Goal: Task Accomplishment & Management: Complete application form

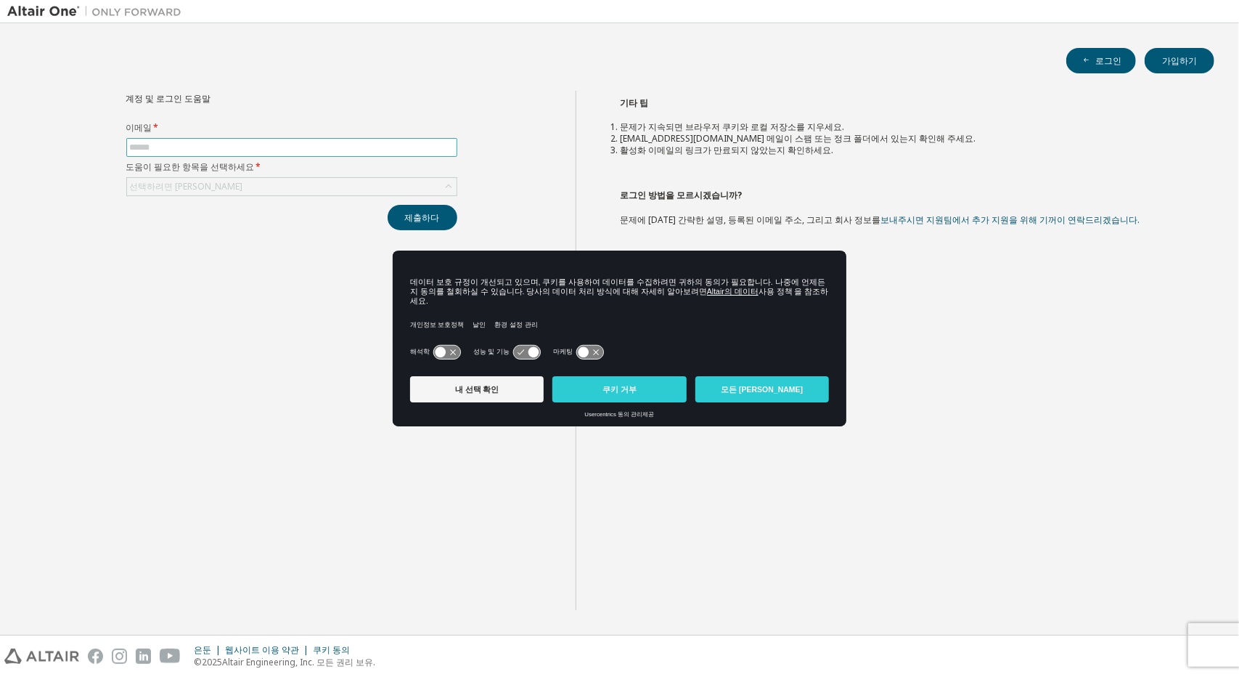
click at [232, 144] on input "text" at bounding box center [292, 148] width 324 height 12
type input "**********"
click at [222, 188] on div "선택하려면 [PERSON_NAME]" at bounding box center [292, 186] width 330 height 17
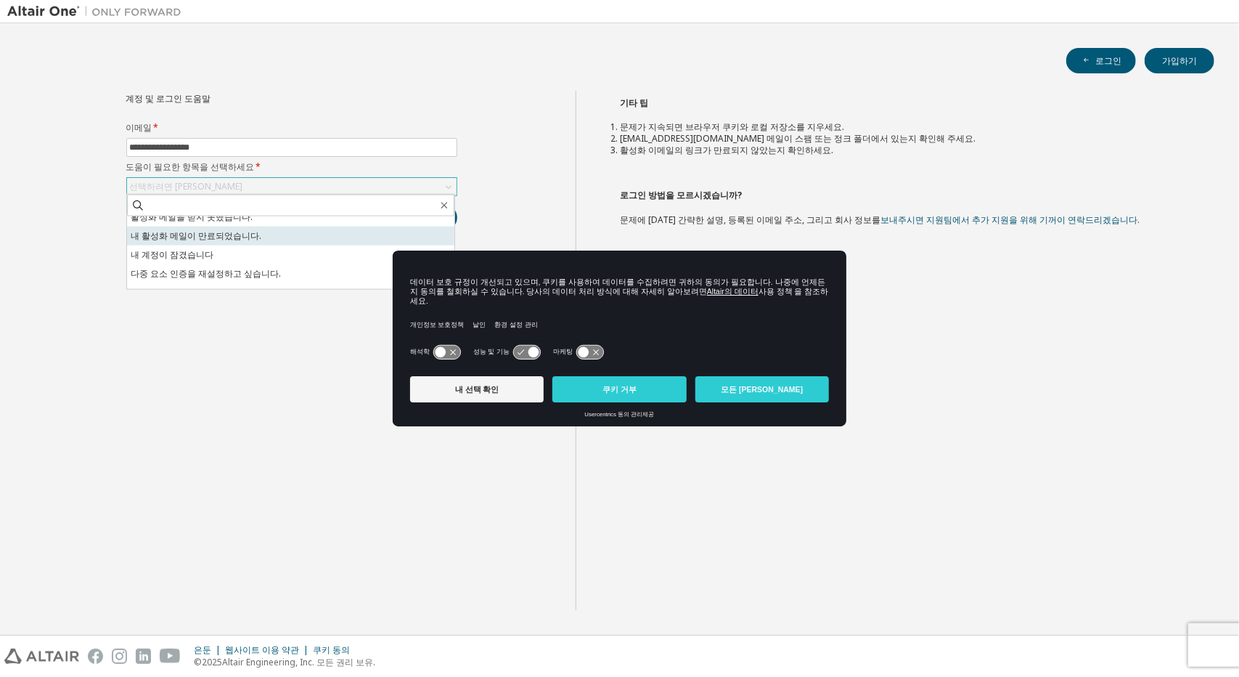
scroll to position [41, 0]
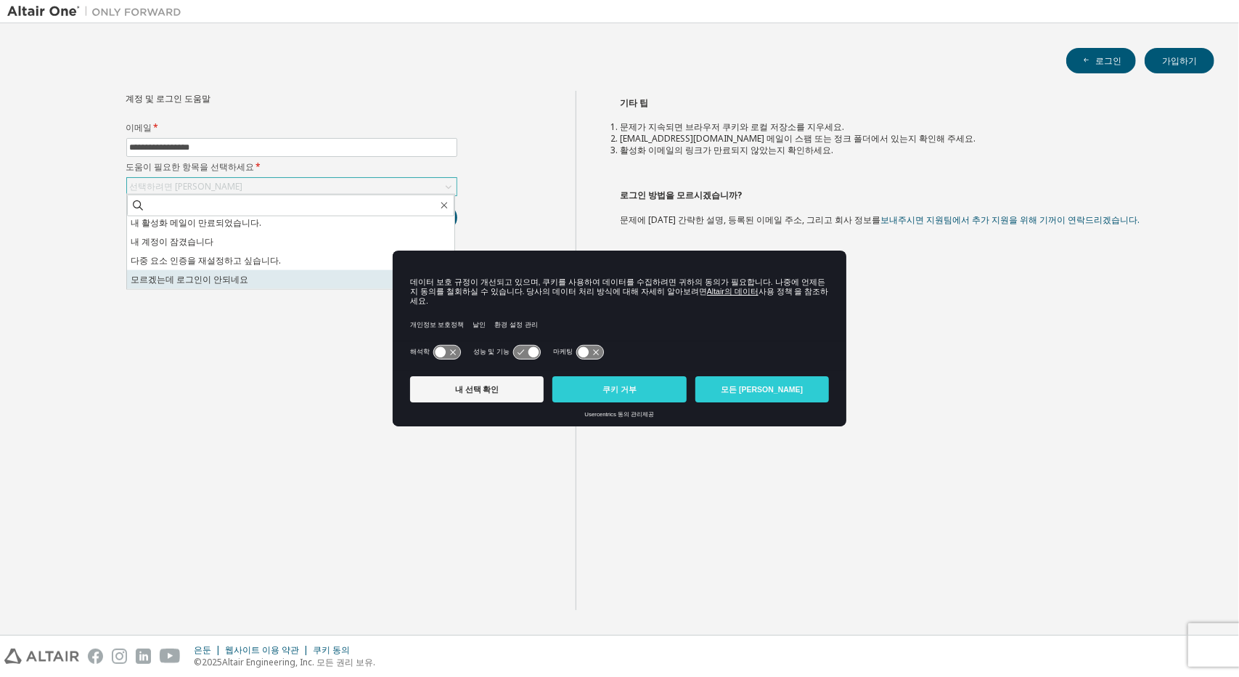
click at [271, 286] on li "모르겠는데 로그인이 안되네요" at bounding box center [290, 279] width 327 height 19
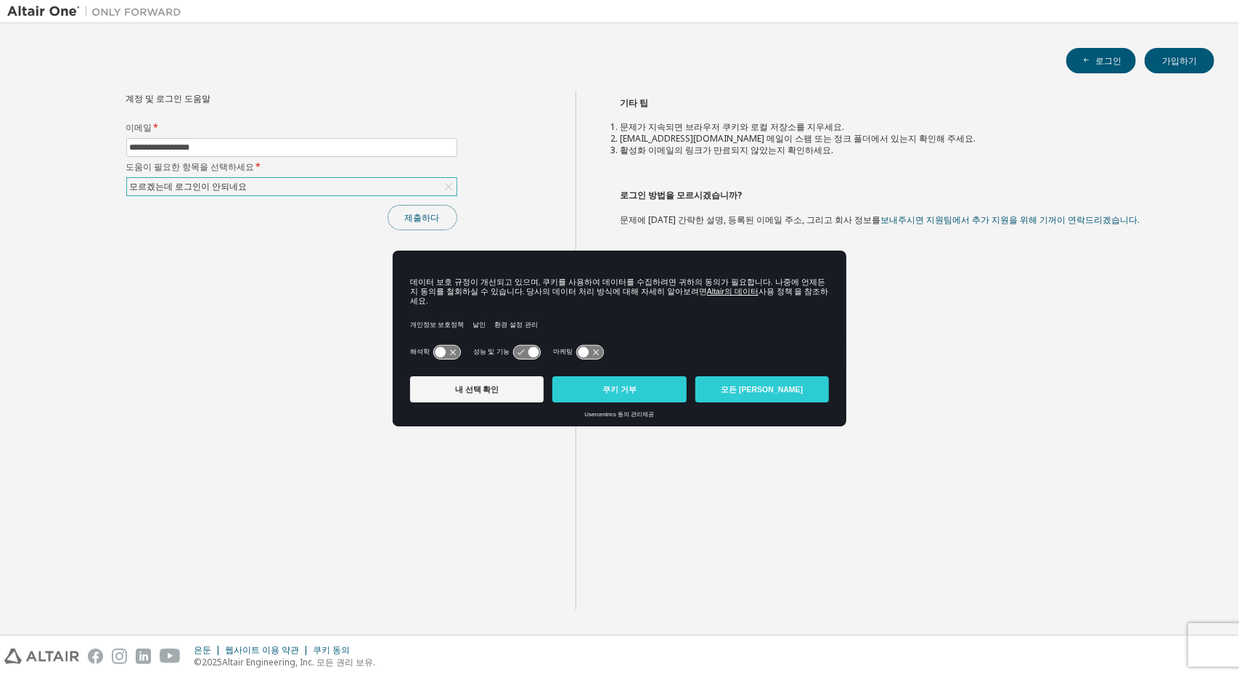
click at [397, 221] on button "제출하다" at bounding box center [423, 217] width 70 height 25
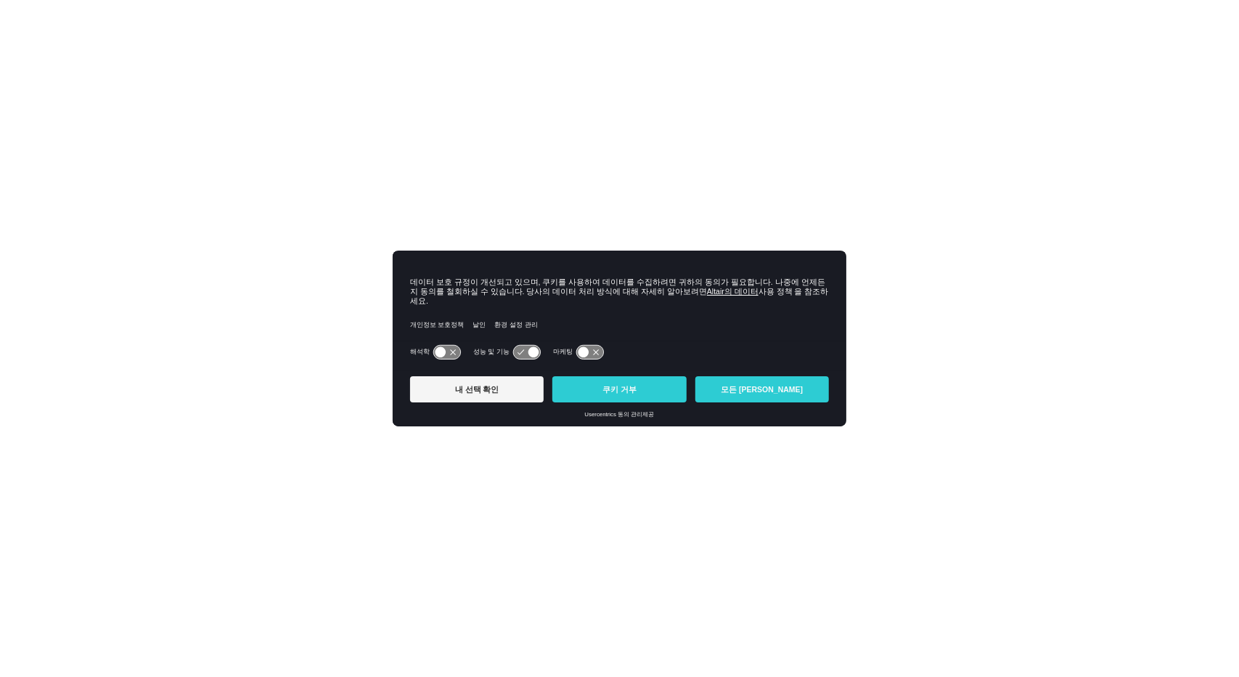
click at [592, 398] on div "내 선택 확인 쿠키 거부 모든 쿠키 허용" at bounding box center [619, 390] width 419 height 41
click at [598, 388] on button "쿠키 거부" at bounding box center [619, 389] width 134 height 26
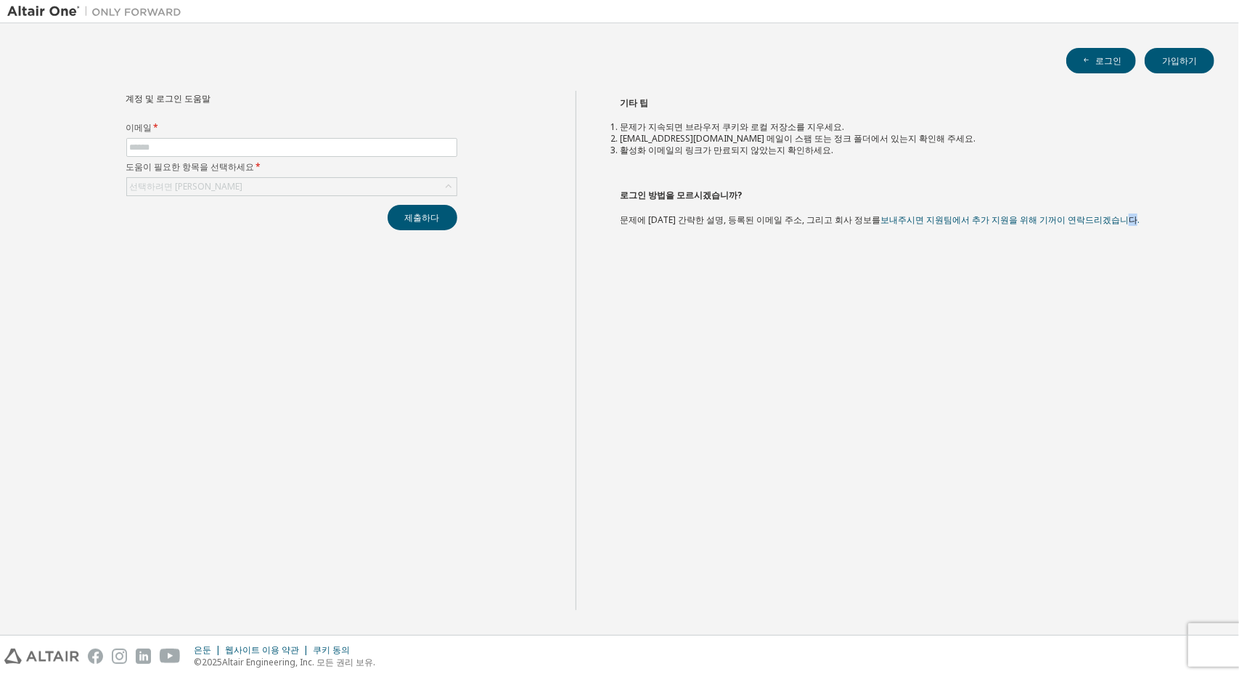
drag, startPoint x: 1086, startPoint y: 374, endPoint x: 1094, endPoint y: 395, distance: 22.5
click at [1094, 395] on div "기타 팁 문제가 지속되면 브라우저 쿠키와 로컬 저장소를 지우세요. [EMAIL_ADDRESS][DOMAIN_NAME] 메일이 스팸 또는 정크 …" at bounding box center [904, 350] width 656 height 519
click at [1106, 53] on button "로그인" at bounding box center [1101, 60] width 70 height 25
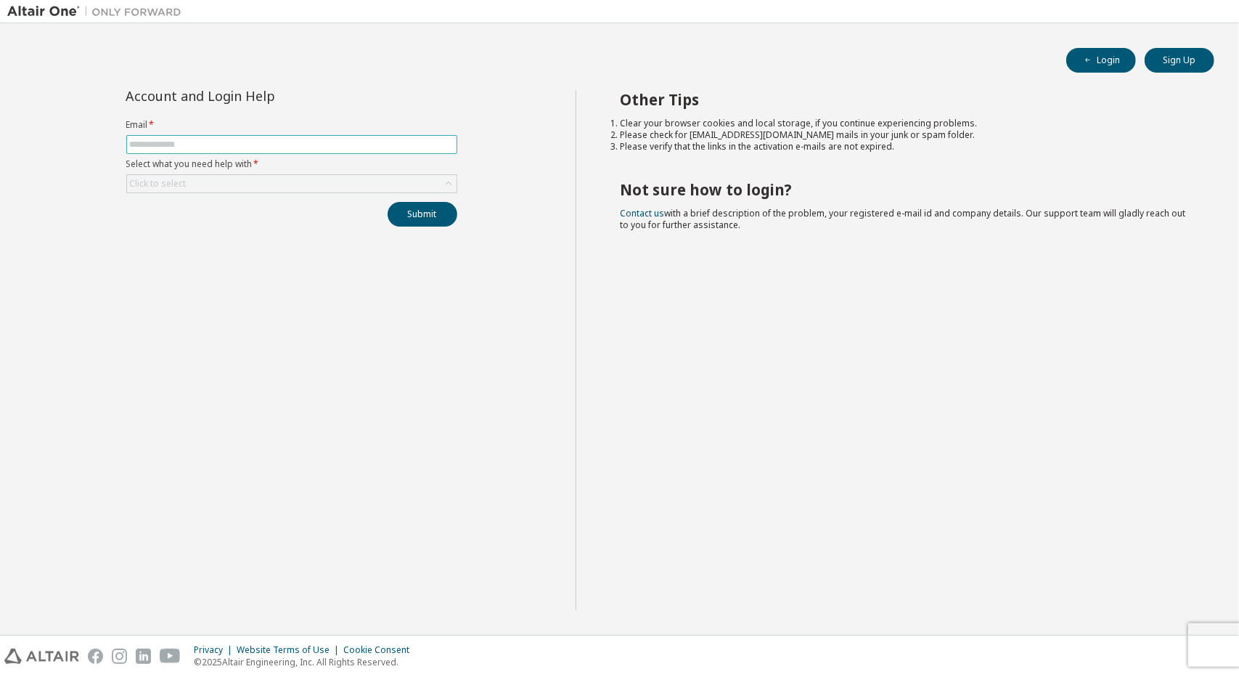
click at [312, 142] on input "text" at bounding box center [292, 145] width 324 height 12
type input "**********"
click at [234, 175] on div "Click to select" at bounding box center [292, 183] width 330 height 17
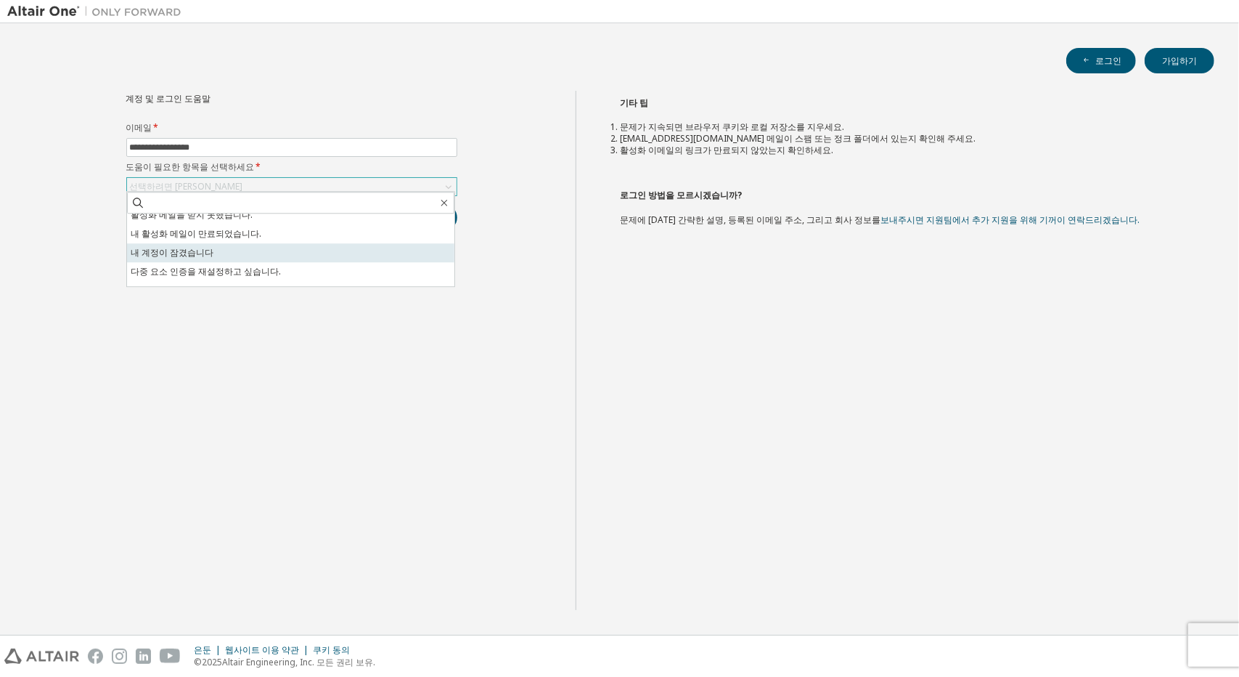
scroll to position [41, 0]
click at [221, 277] on font "모르겠는데 로그인이 안되네요" at bounding box center [190, 276] width 118 height 12
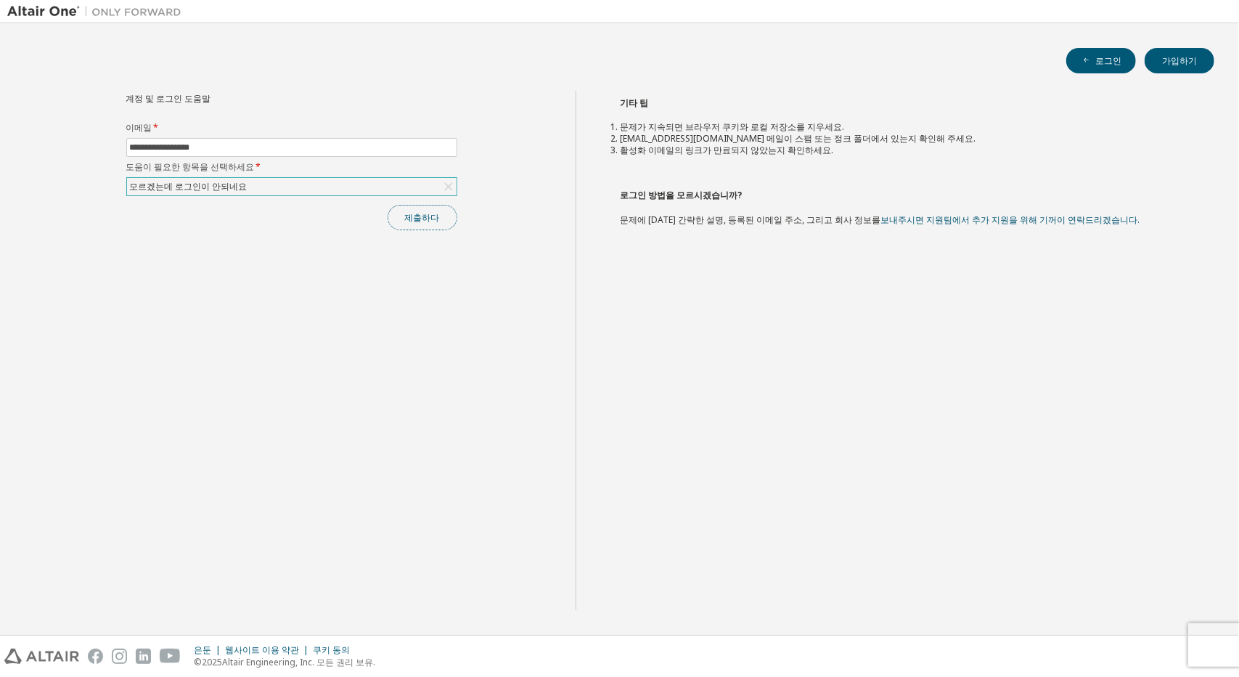
click at [440, 216] on button "제출하다" at bounding box center [423, 217] width 70 height 25
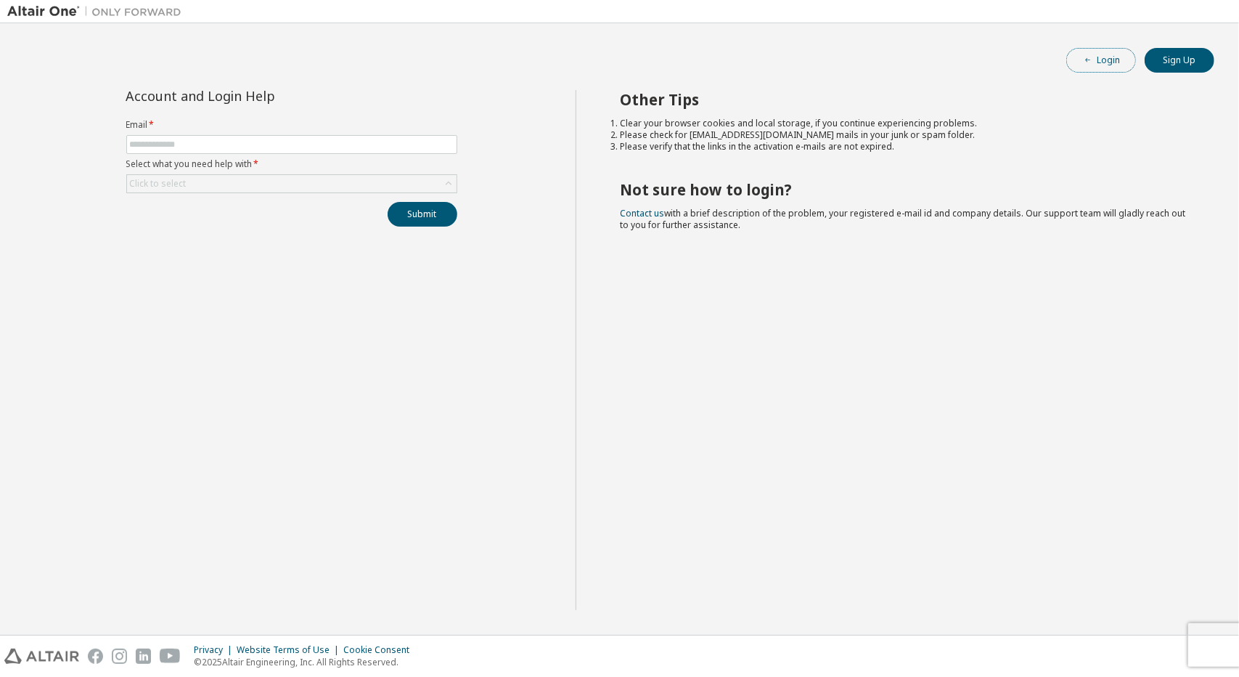
click at [1095, 54] on button "Login" at bounding box center [1101, 60] width 70 height 25
click at [302, 136] on span at bounding box center [291, 144] width 331 height 19
click at [301, 139] on input "text" at bounding box center [292, 145] width 324 height 12
type input "**********"
click at [283, 177] on div "Click to select" at bounding box center [292, 183] width 330 height 17
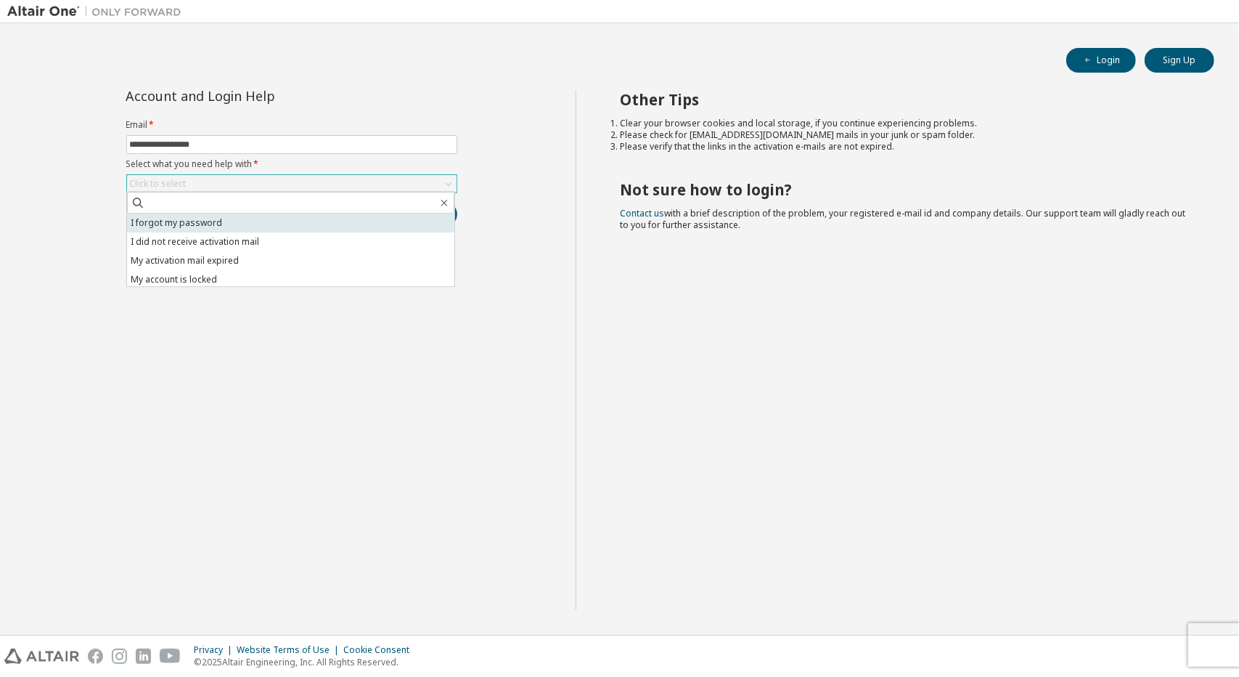
click at [261, 221] on li "I forgot my password" at bounding box center [290, 222] width 327 height 19
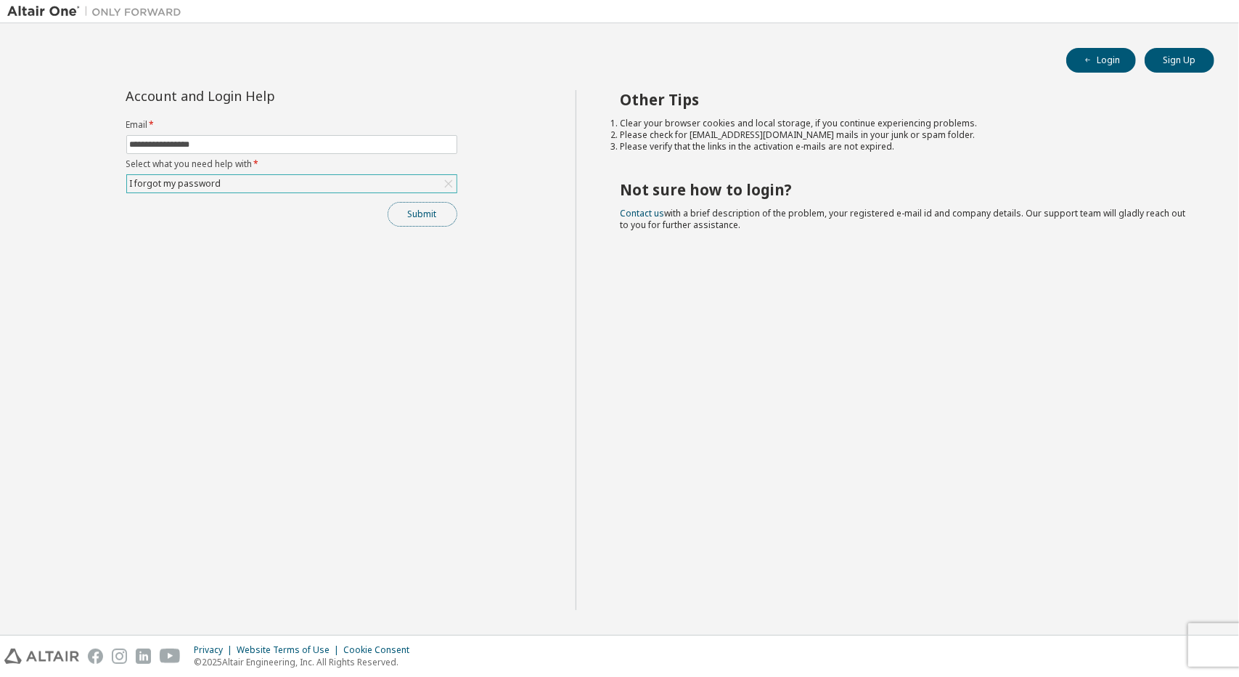
click at [438, 216] on button "Submit" at bounding box center [423, 214] width 70 height 25
click at [436, 219] on button "Submit" at bounding box center [423, 214] width 70 height 25
click at [436, 219] on div "Submit" at bounding box center [291, 214] width 331 height 25
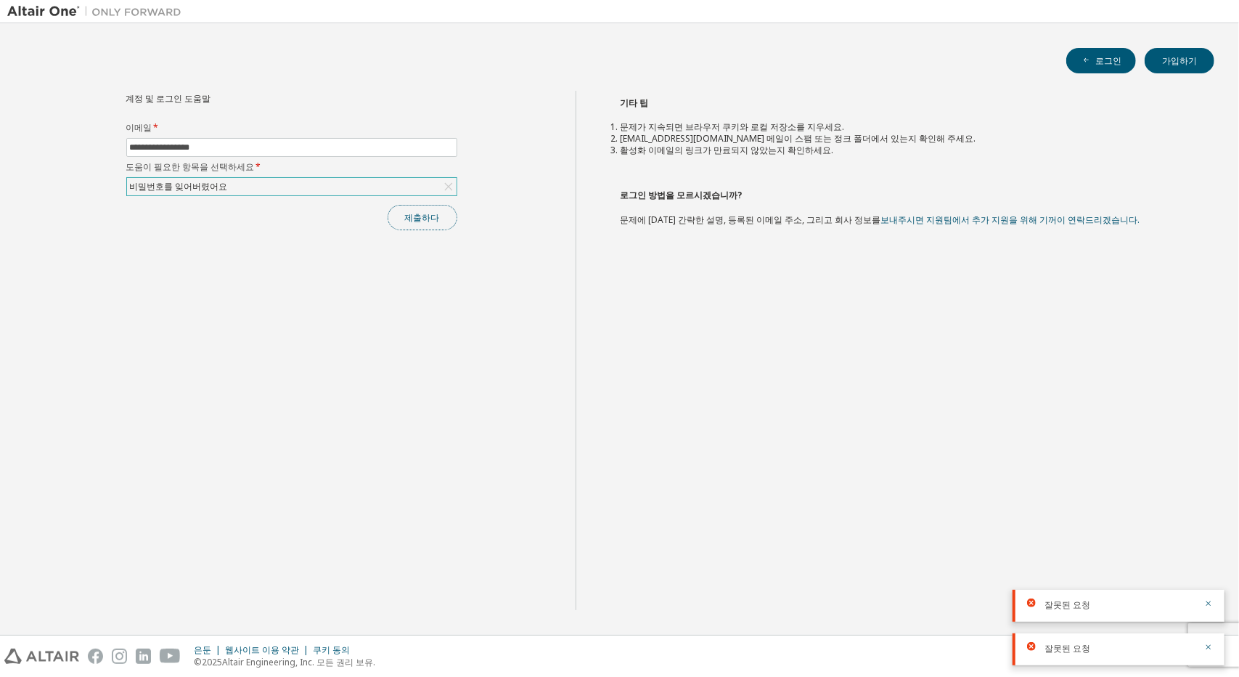
click at [447, 208] on button "제출하다" at bounding box center [423, 217] width 70 height 25
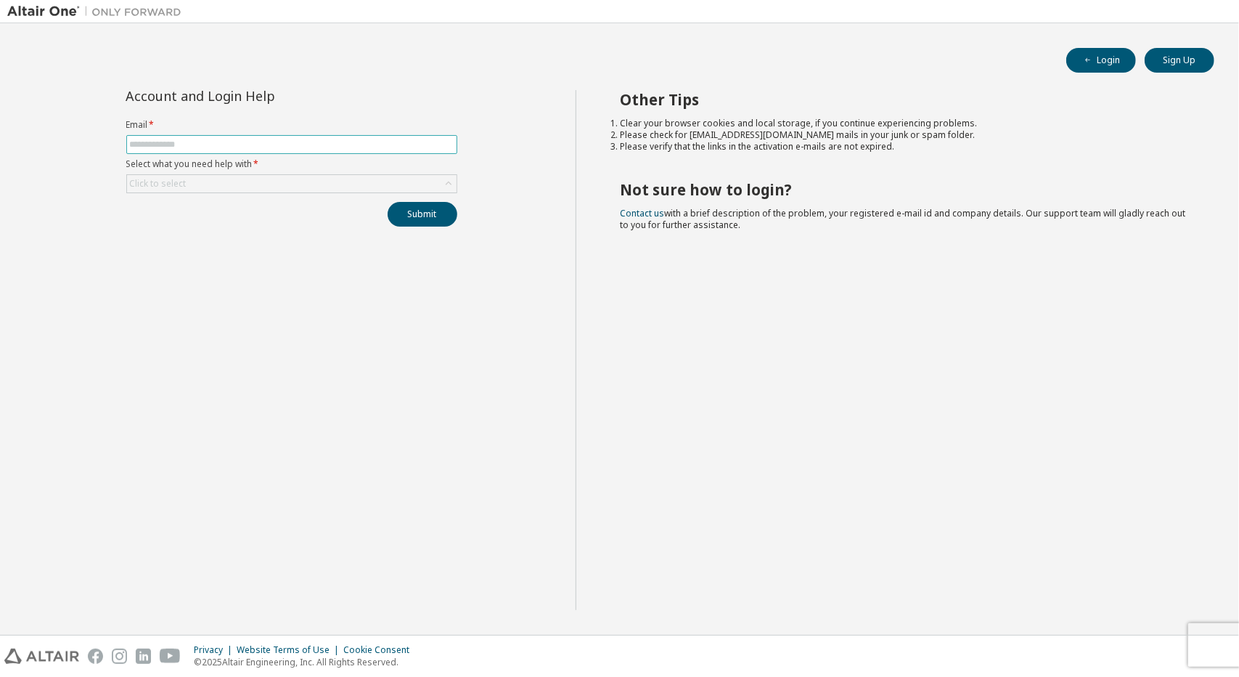
click at [306, 136] on span at bounding box center [291, 144] width 331 height 19
click at [297, 147] on input "text" at bounding box center [292, 145] width 324 height 12
type input "**********"
click at [258, 183] on div "Click to select" at bounding box center [292, 183] width 330 height 17
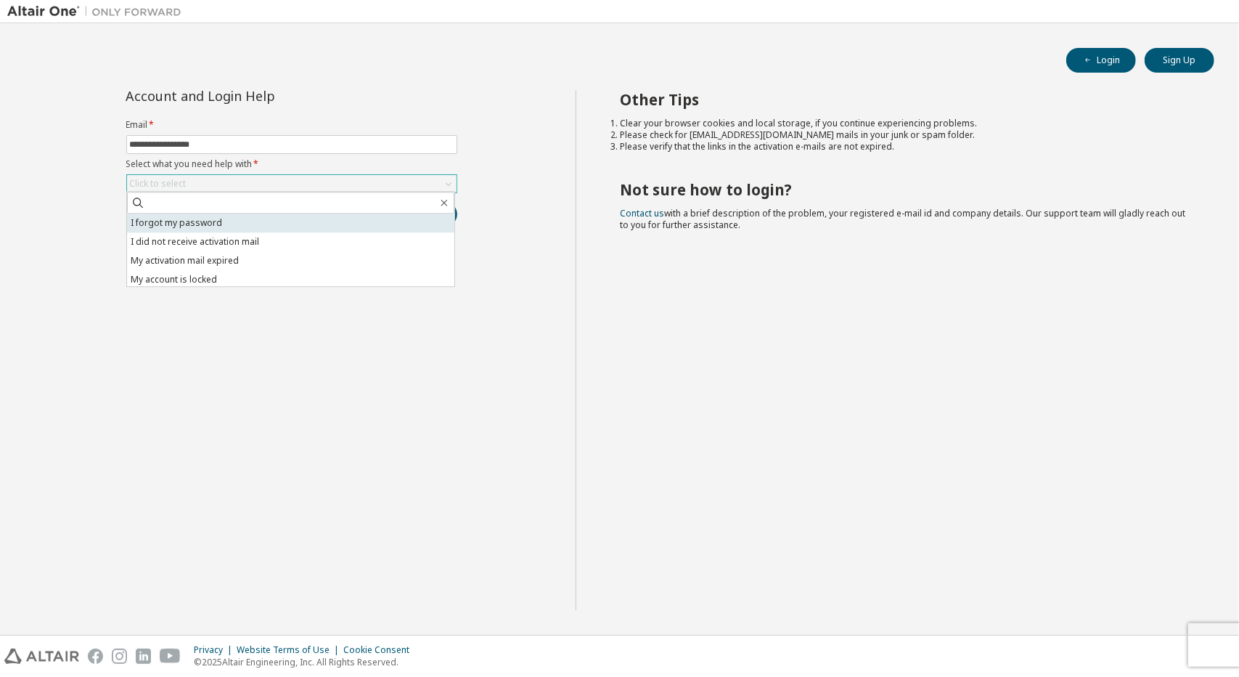
click at [219, 224] on li "I forgot my password" at bounding box center [290, 222] width 327 height 19
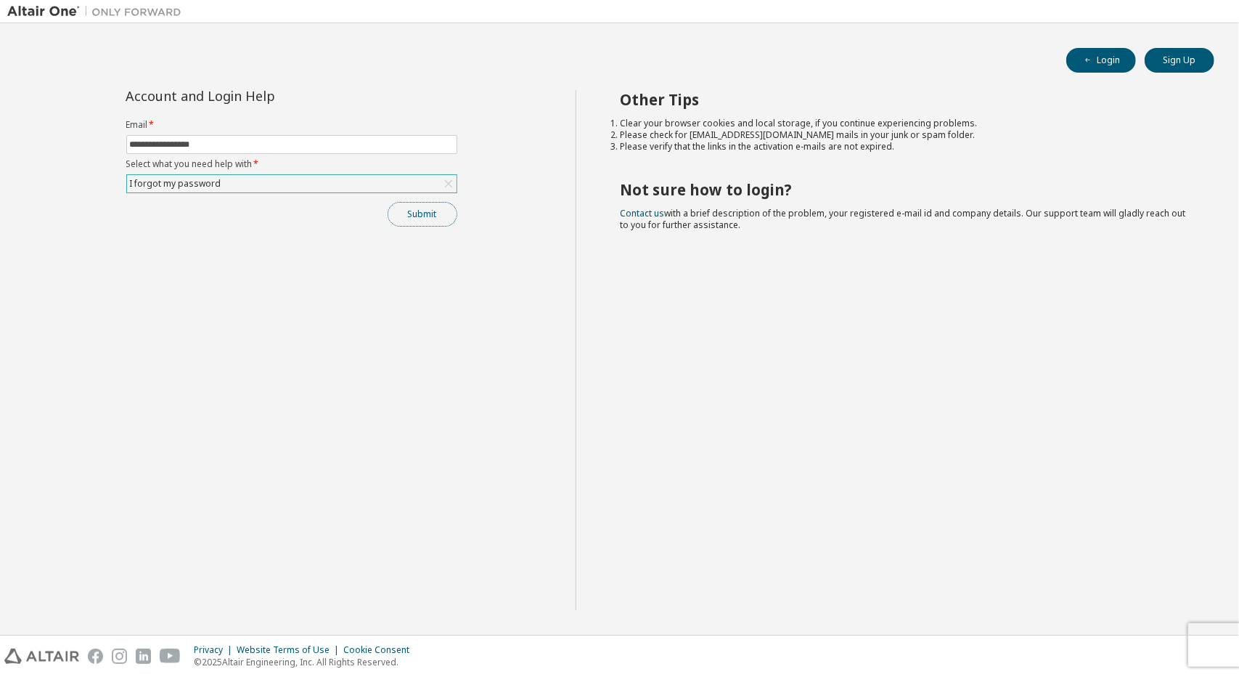
click at [446, 213] on button "Submit" at bounding box center [423, 214] width 70 height 25
click at [446, 213] on div "Submit" at bounding box center [291, 214] width 331 height 25
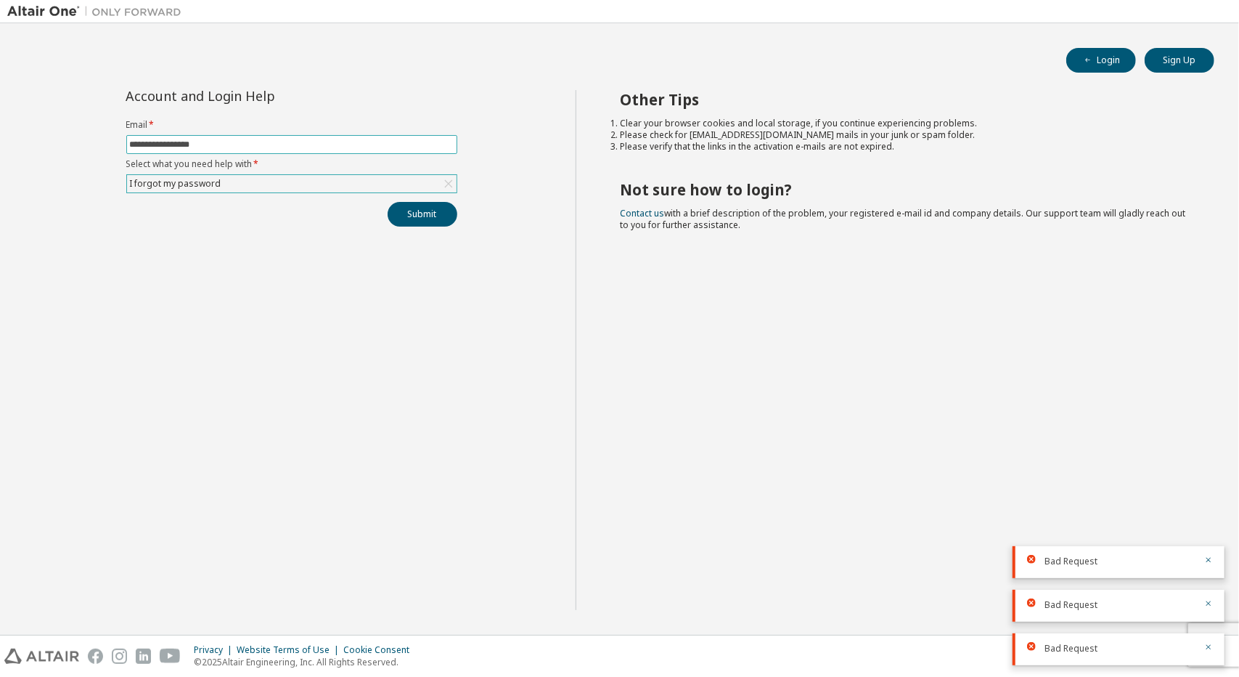
click at [248, 147] on input "**********" at bounding box center [292, 145] width 324 height 12
drag, startPoint x: 248, startPoint y: 147, endPoint x: 10, endPoint y: 147, distance: 238.1
click at [7, 147] on div "**********" at bounding box center [291, 350] width 568 height 520
type input "*"
click at [427, 219] on button "Submit" at bounding box center [423, 214] width 70 height 25
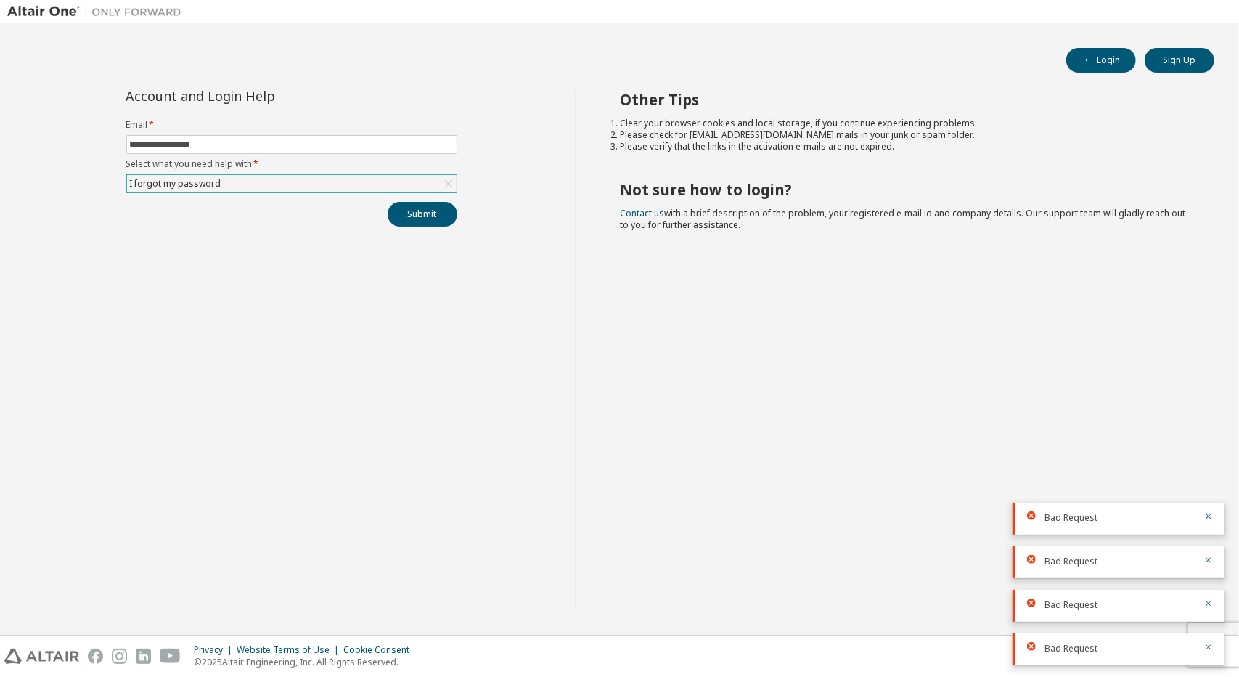
click at [1043, 519] on div at bounding box center [1035, 515] width 17 height 9
click at [1038, 516] on div at bounding box center [1035, 515] width 17 height 9
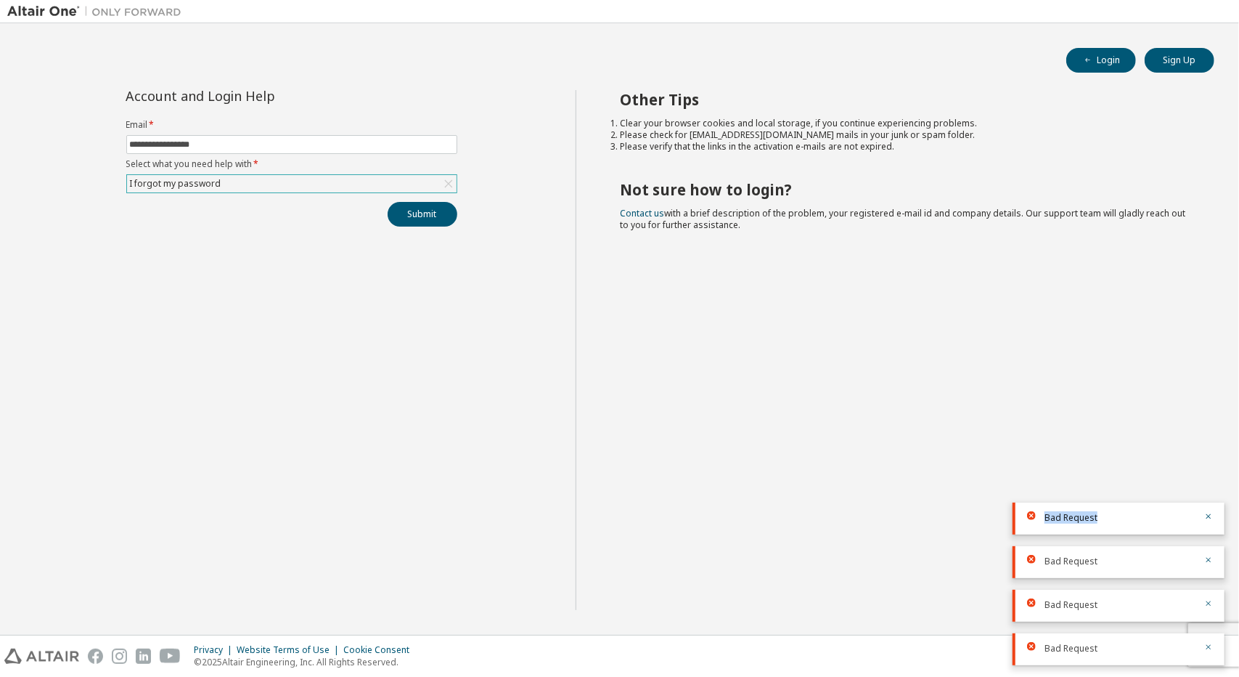
click at [138, 8] on img at bounding box center [97, 11] width 181 height 15
click at [250, 181] on div "I forgot my password" at bounding box center [292, 183] width 330 height 17
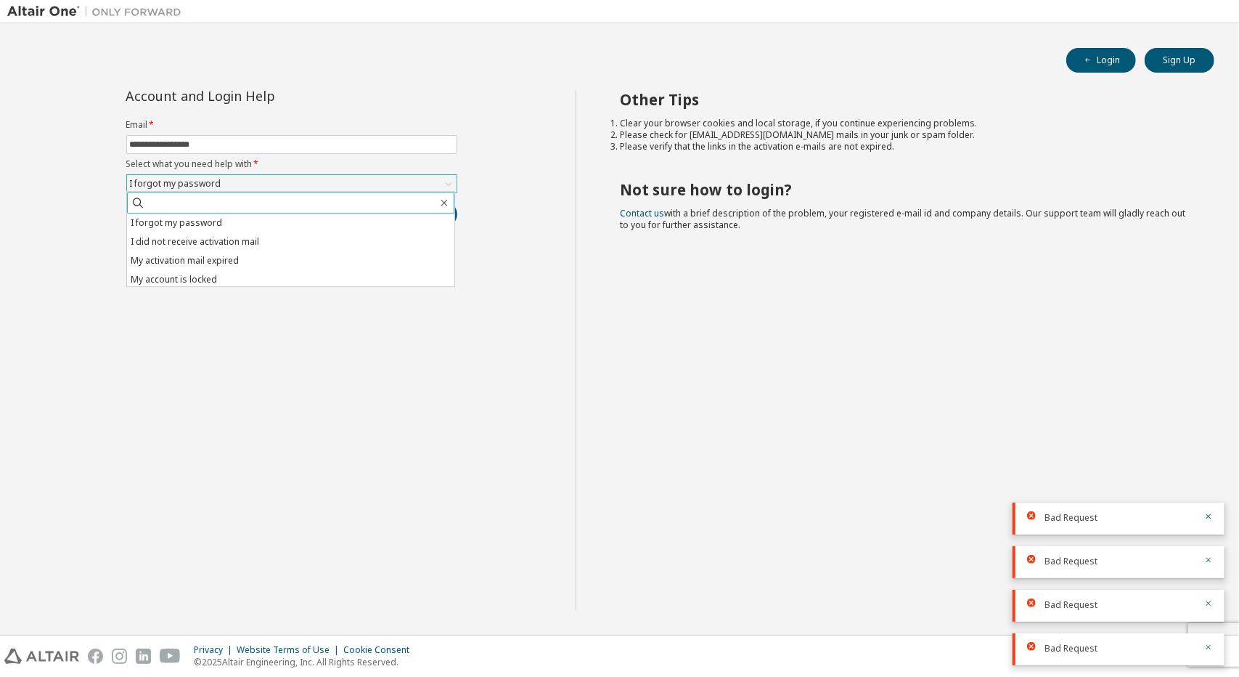
click at [235, 213] on span at bounding box center [290, 203] width 327 height 22
click at [223, 230] on li "I forgot my password" at bounding box center [290, 222] width 327 height 19
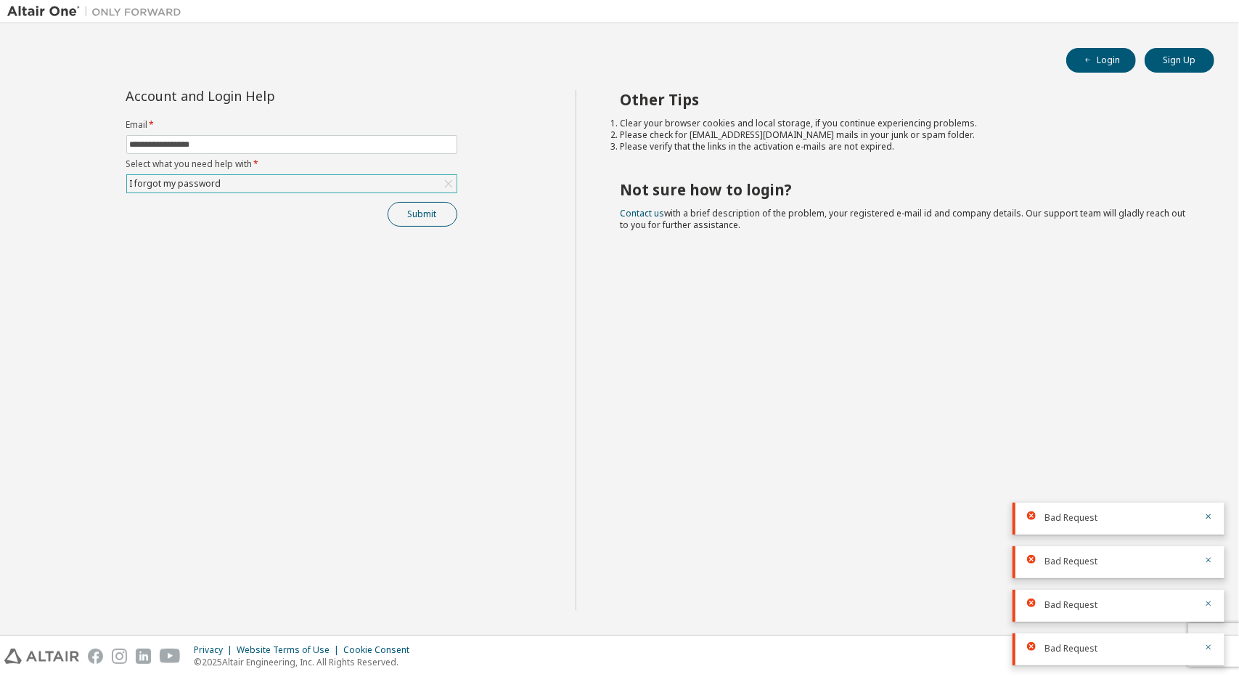
click at [430, 224] on div "**********" at bounding box center [291, 350] width 568 height 520
click at [430, 206] on button "Submit" at bounding box center [423, 214] width 70 height 25
click at [430, 206] on div "Submit" at bounding box center [291, 214] width 331 height 25
click at [430, 206] on button "Submit" at bounding box center [423, 214] width 70 height 25
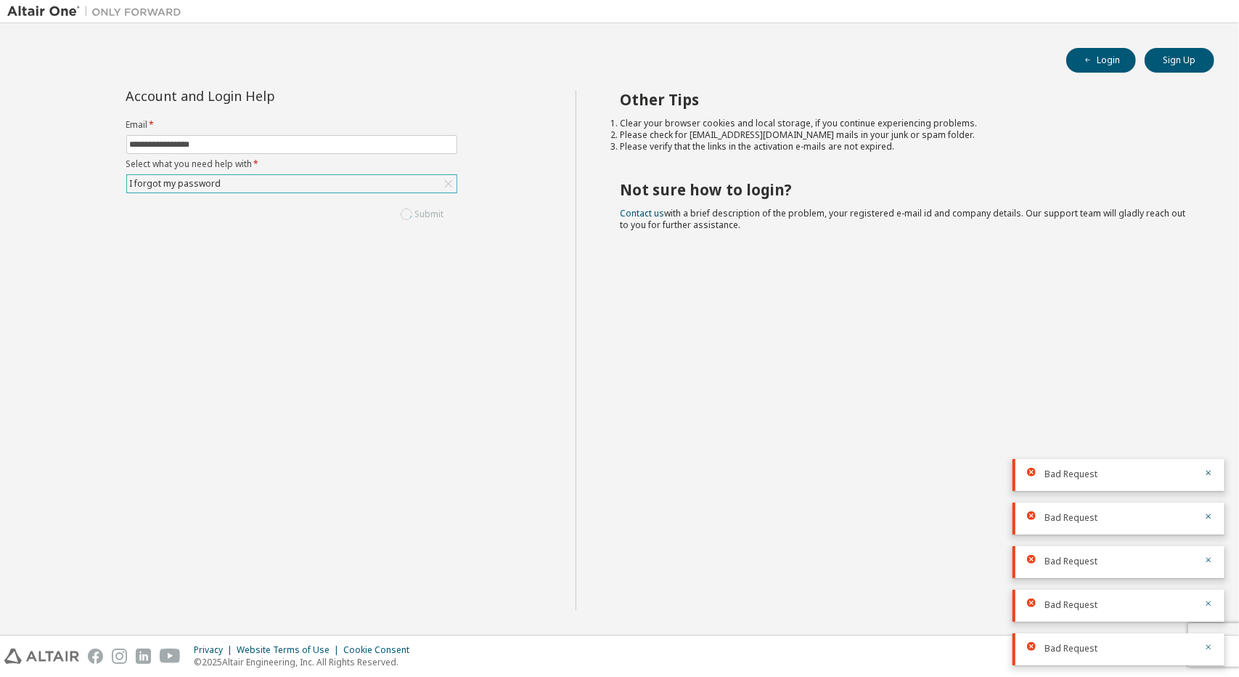
click at [430, 206] on div "Submit" at bounding box center [291, 214] width 331 height 25
click at [430, 206] on button "Submit" at bounding box center [423, 214] width 70 height 25
click at [430, 206] on div "Submit" at bounding box center [291, 214] width 331 height 25
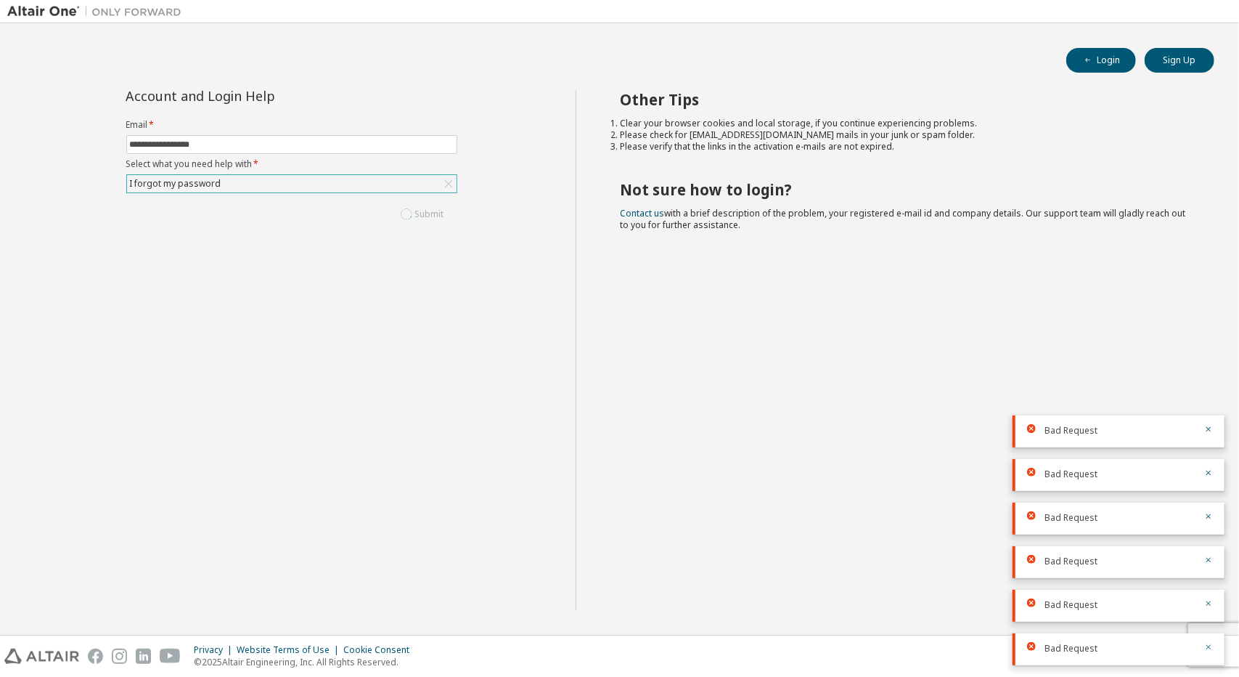
click at [430, 206] on div "Submit" at bounding box center [291, 214] width 331 height 25
click at [430, 206] on button "Submit" at bounding box center [423, 214] width 70 height 25
click at [430, 219] on div "Submit" at bounding box center [291, 214] width 331 height 25
click at [417, 224] on button "Submit" at bounding box center [423, 214] width 70 height 25
click at [166, 144] on input "**********" at bounding box center [292, 145] width 324 height 12
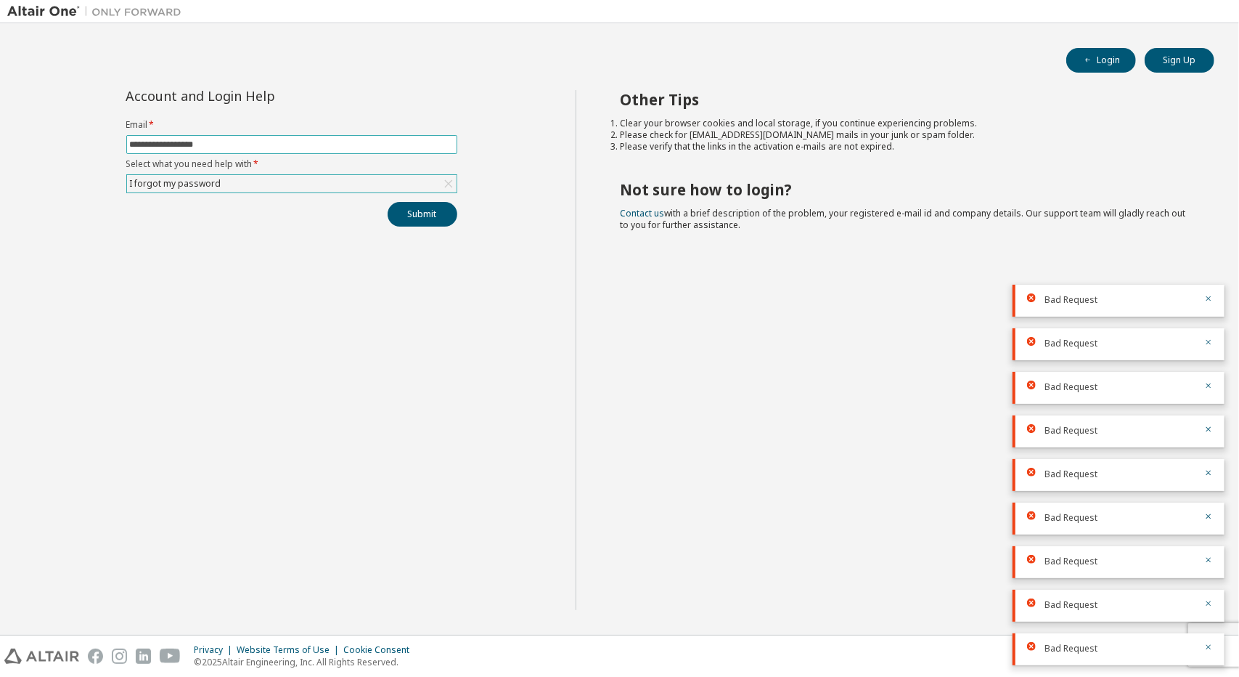
type input "**********"
click at [388, 202] on button "Submit" at bounding box center [423, 214] width 70 height 25
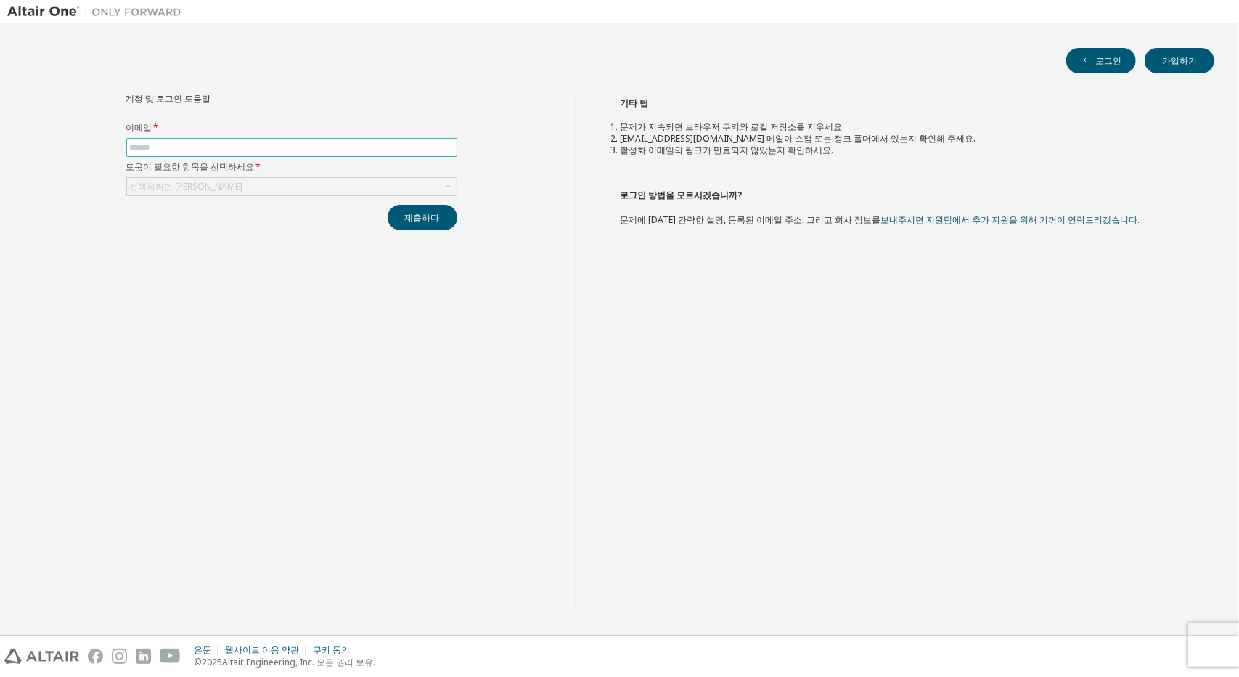
click at [288, 149] on input "text" at bounding box center [292, 148] width 324 height 12
type input "**********"
click at [257, 192] on div "선택하려면 [PERSON_NAME]" at bounding box center [292, 186] width 330 height 17
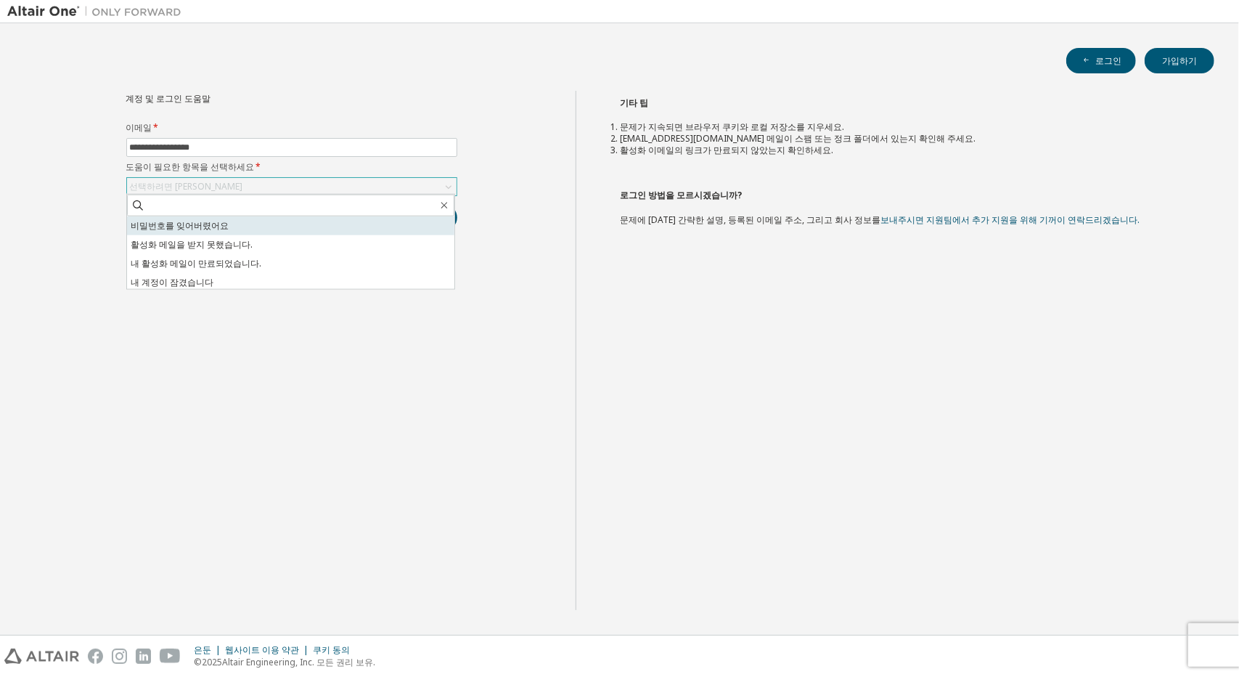
click at [221, 227] on li "비밀번호를 잊어버렸어요" at bounding box center [290, 225] width 327 height 19
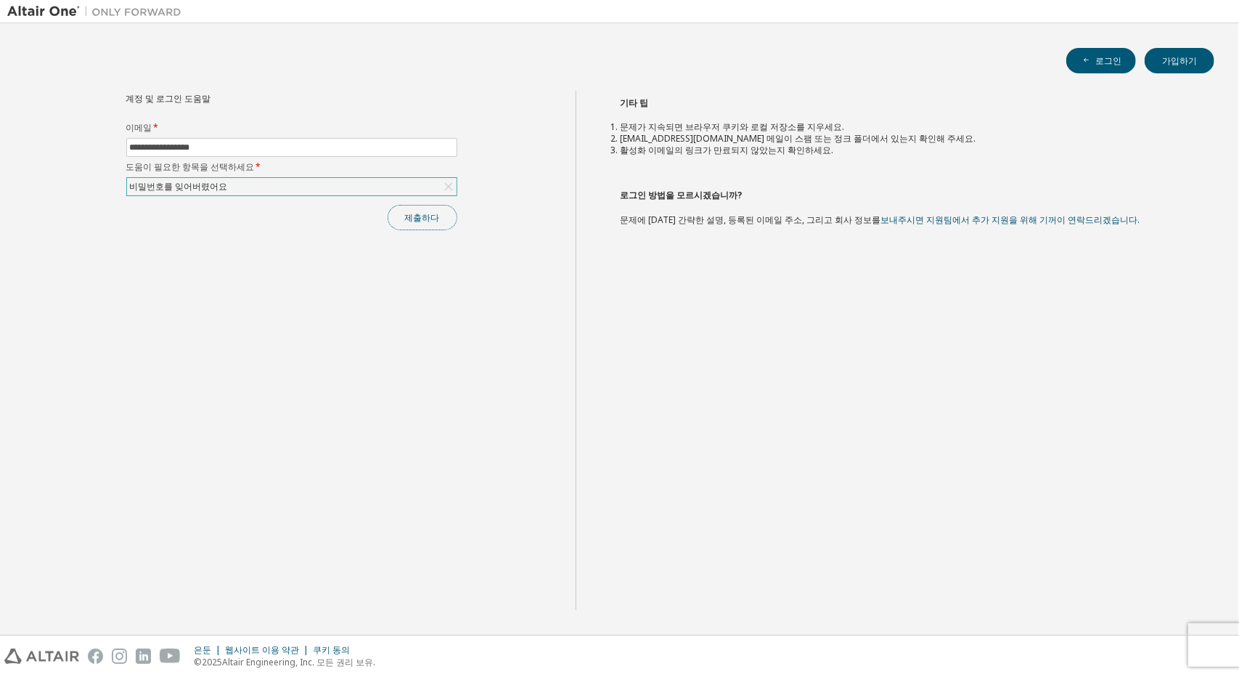
click at [438, 215] on font "제출하다" at bounding box center [422, 217] width 35 height 12
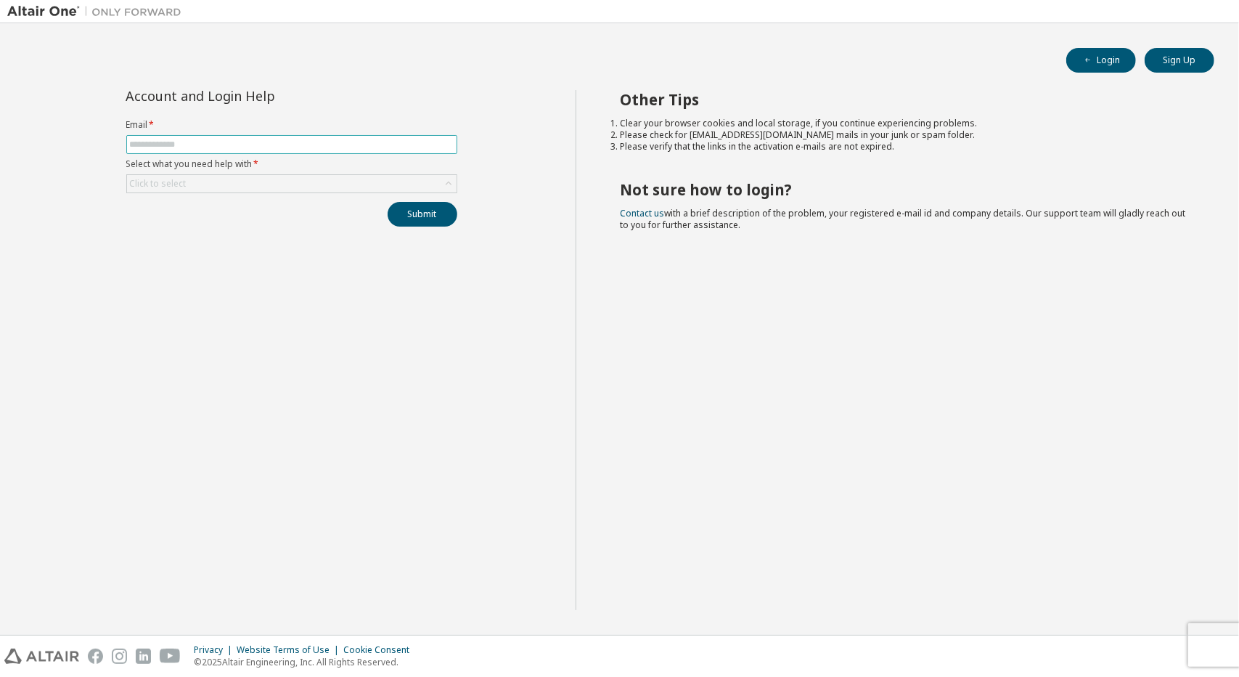
click at [286, 143] on input "text" at bounding box center [292, 145] width 324 height 12
type input "**********"
click at [253, 184] on div "Click to select" at bounding box center [292, 183] width 330 height 17
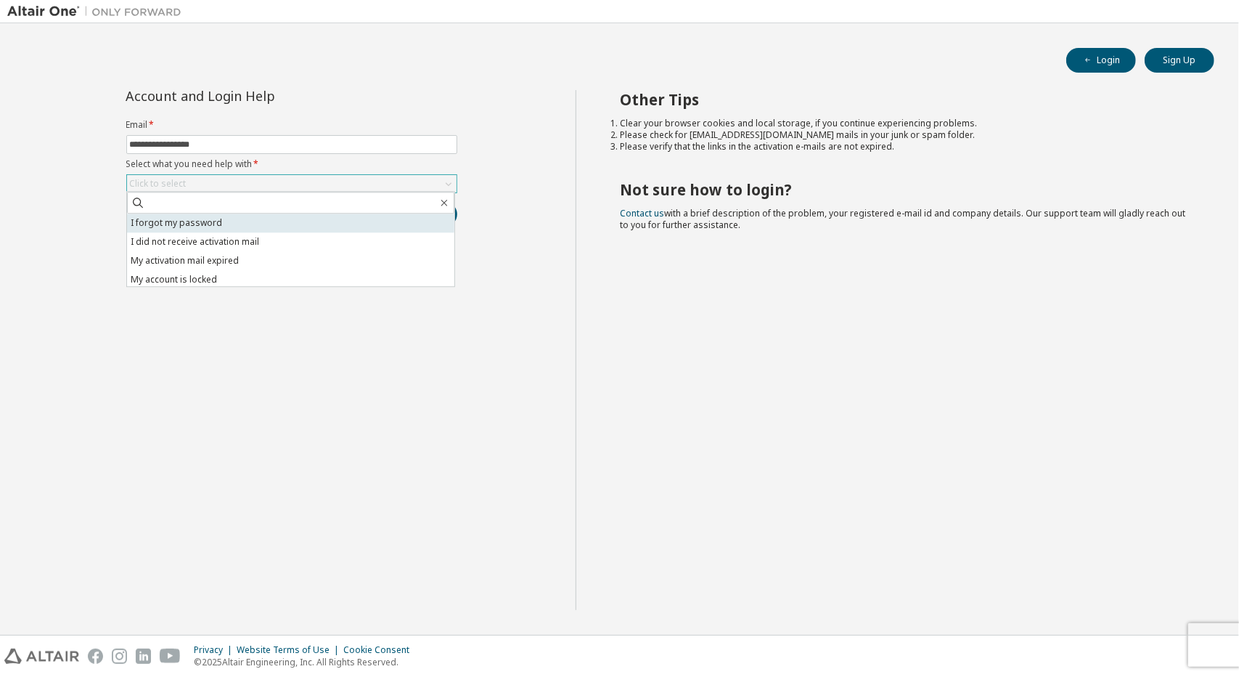
click at [237, 219] on li "I forgot my password" at bounding box center [290, 222] width 327 height 19
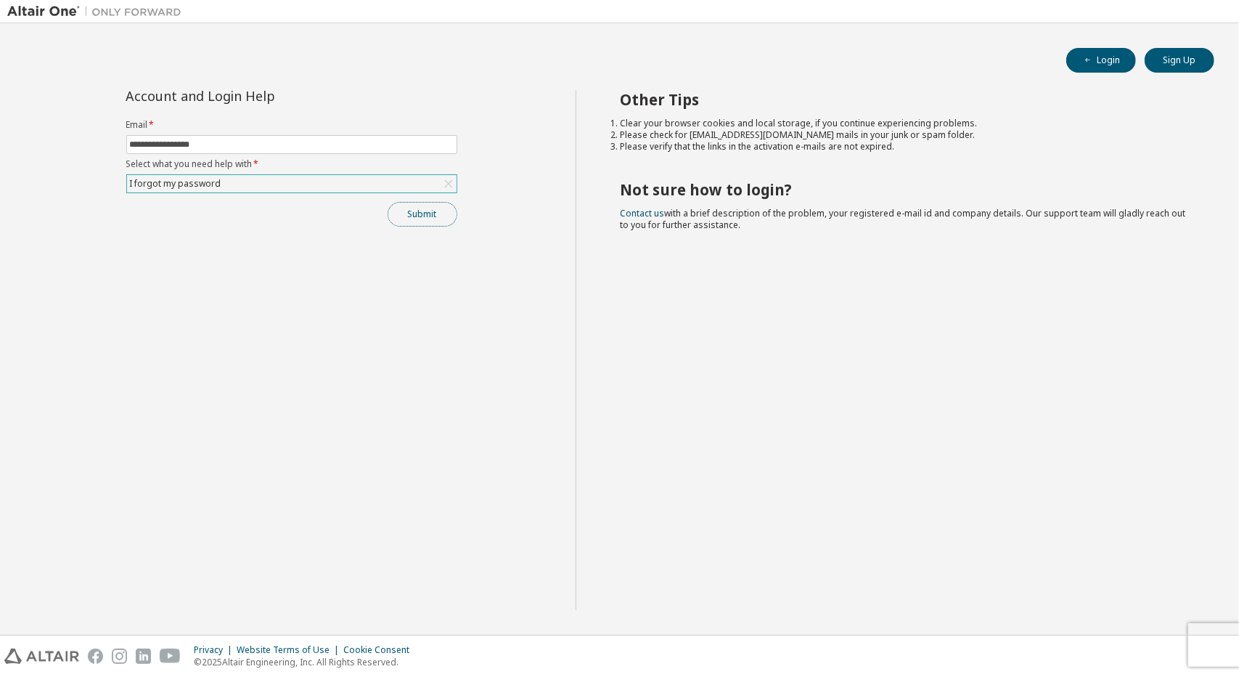
click at [439, 206] on button "Submit" at bounding box center [423, 214] width 70 height 25
click at [1103, 647] on div "Bad Request" at bounding box center [1120, 648] width 151 height 13
click at [1070, 650] on span "Bad Request" at bounding box center [1071, 648] width 53 height 12
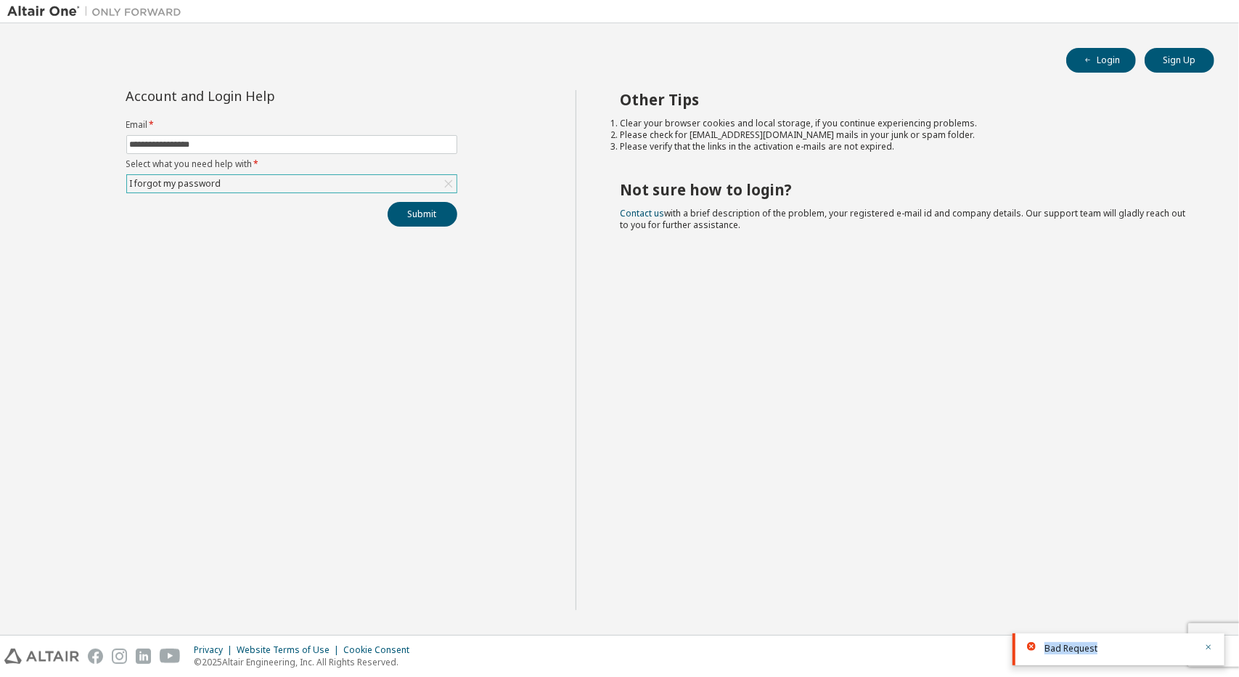
click at [1070, 648] on span "Bad Request" at bounding box center [1071, 648] width 53 height 12
click at [108, 17] on img at bounding box center [97, 11] width 181 height 15
click at [1194, 57] on button "Sign Up" at bounding box center [1180, 60] width 70 height 25
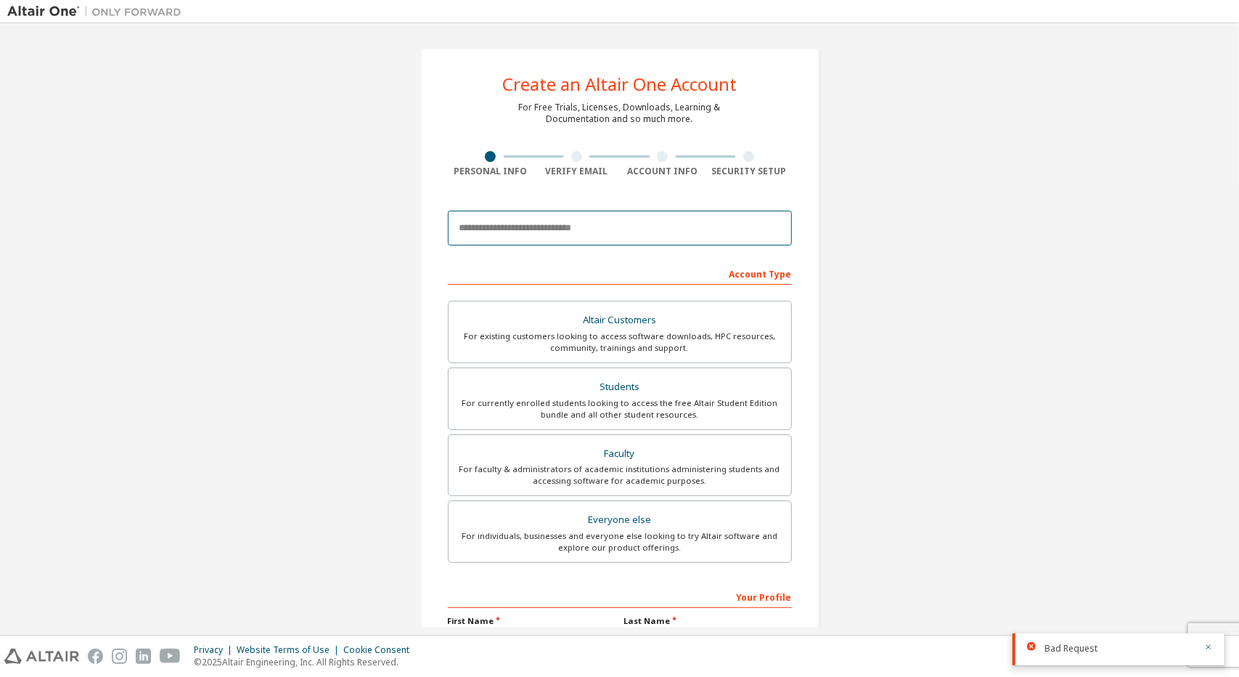
click at [531, 224] on input "email" at bounding box center [620, 228] width 344 height 35
type input "**********"
click at [669, 230] on input "**********" at bounding box center [620, 228] width 344 height 35
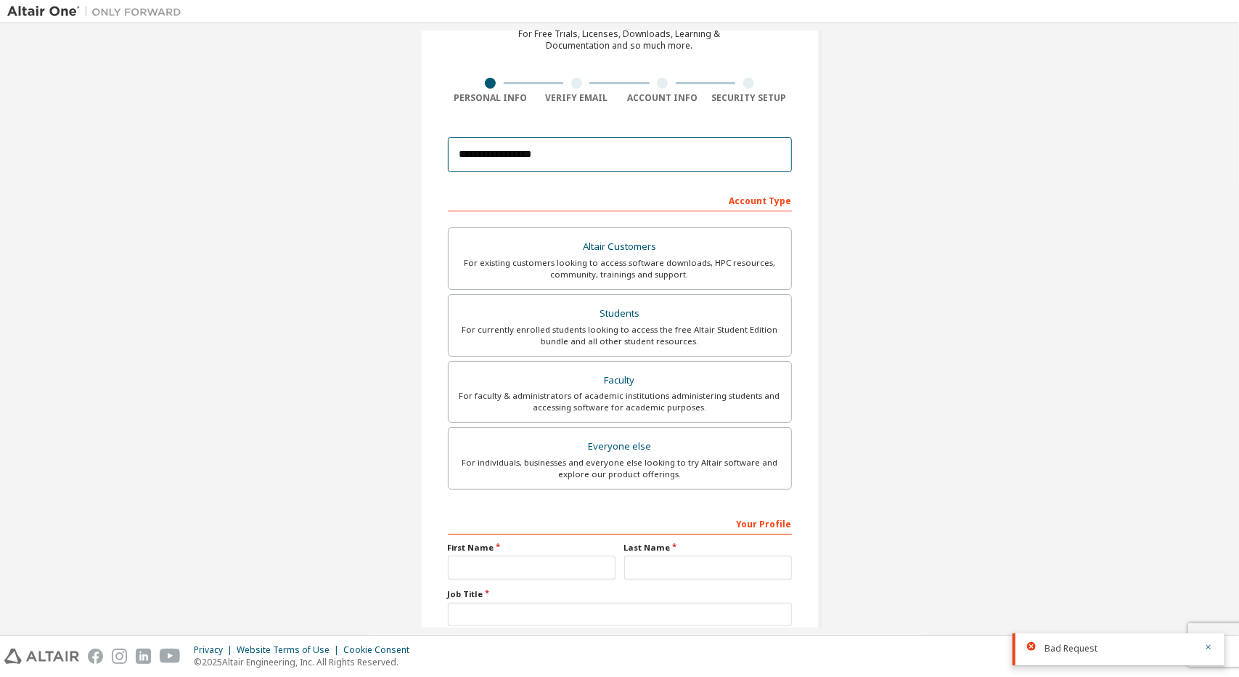
scroll to position [145, 0]
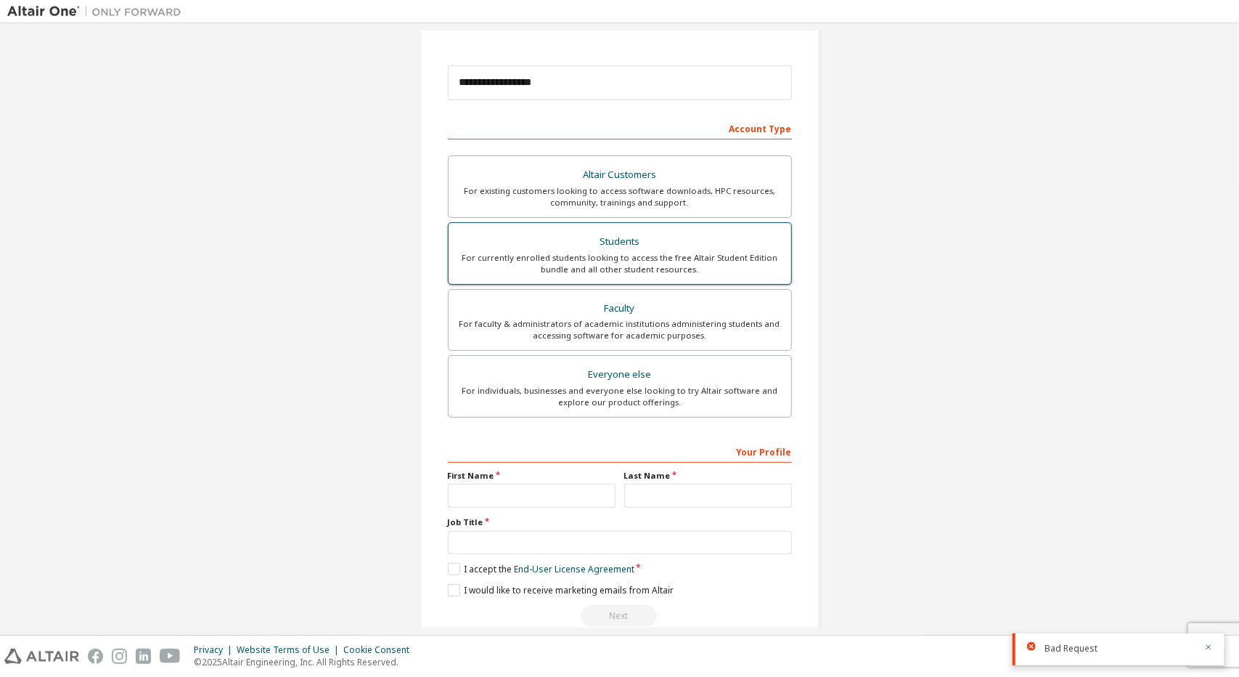
click at [685, 260] on div "For currently enrolled students looking to access the free Altair Student Editi…" at bounding box center [619, 263] width 325 height 23
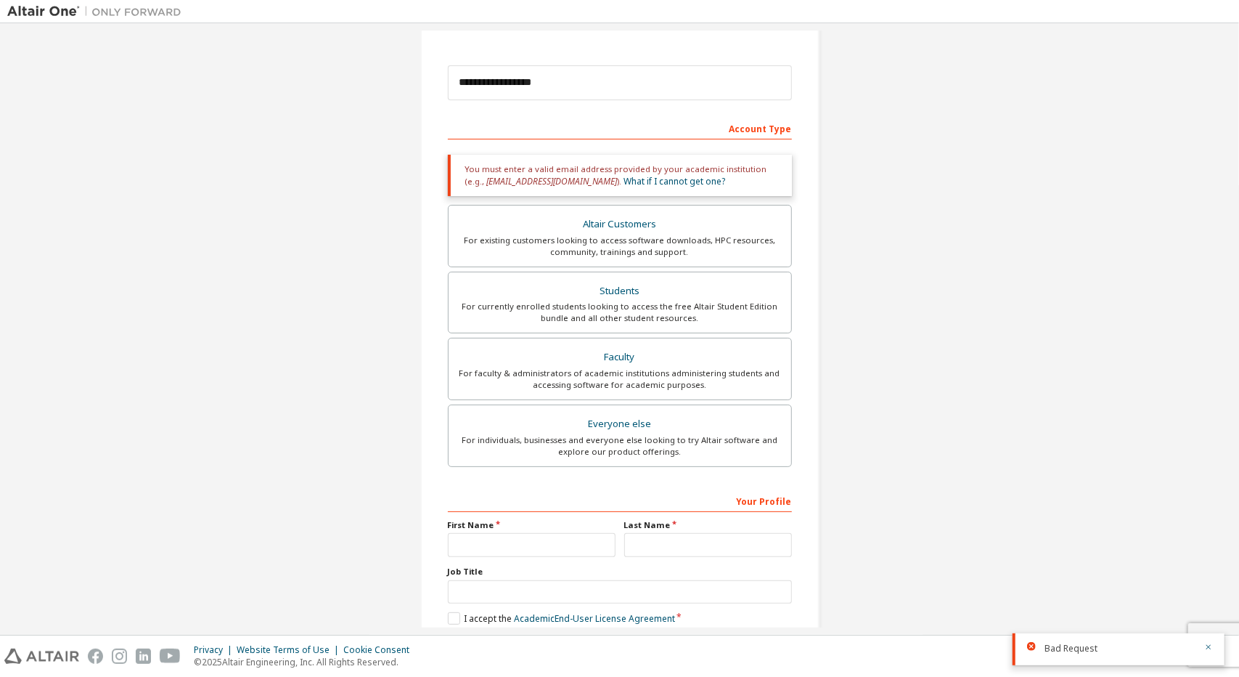
scroll to position [148, 0]
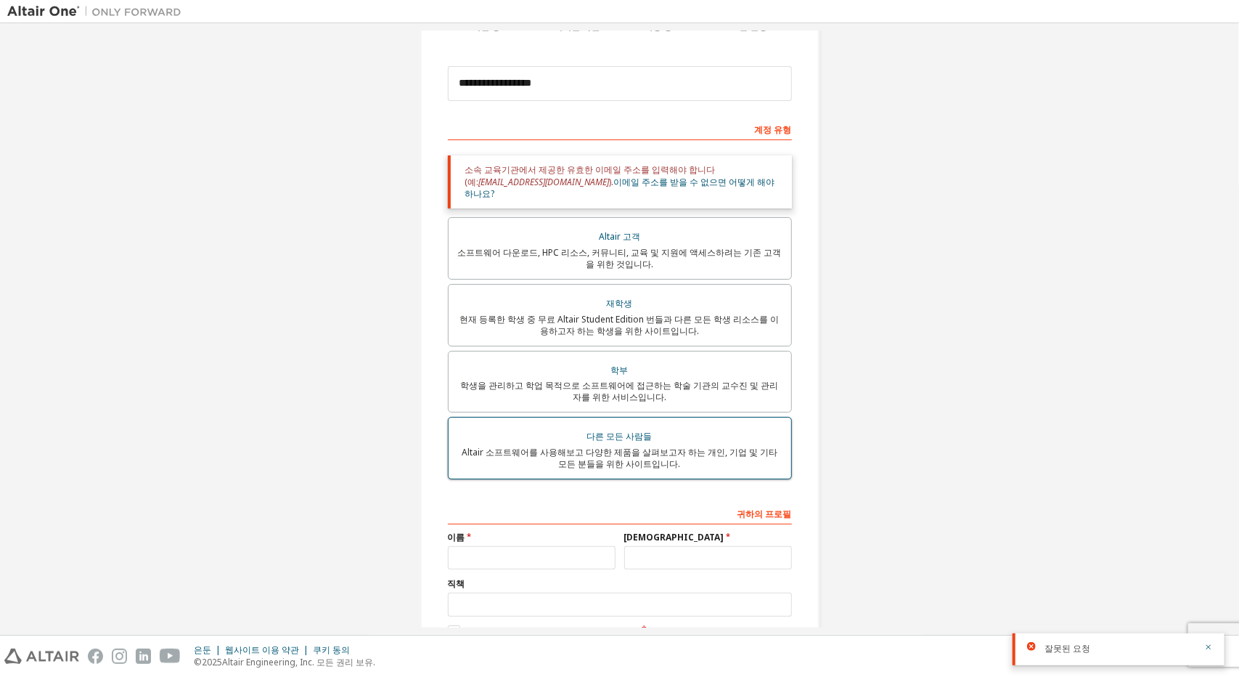
click at [672, 432] on div "다른 모든 사람들" at bounding box center [619, 436] width 325 height 20
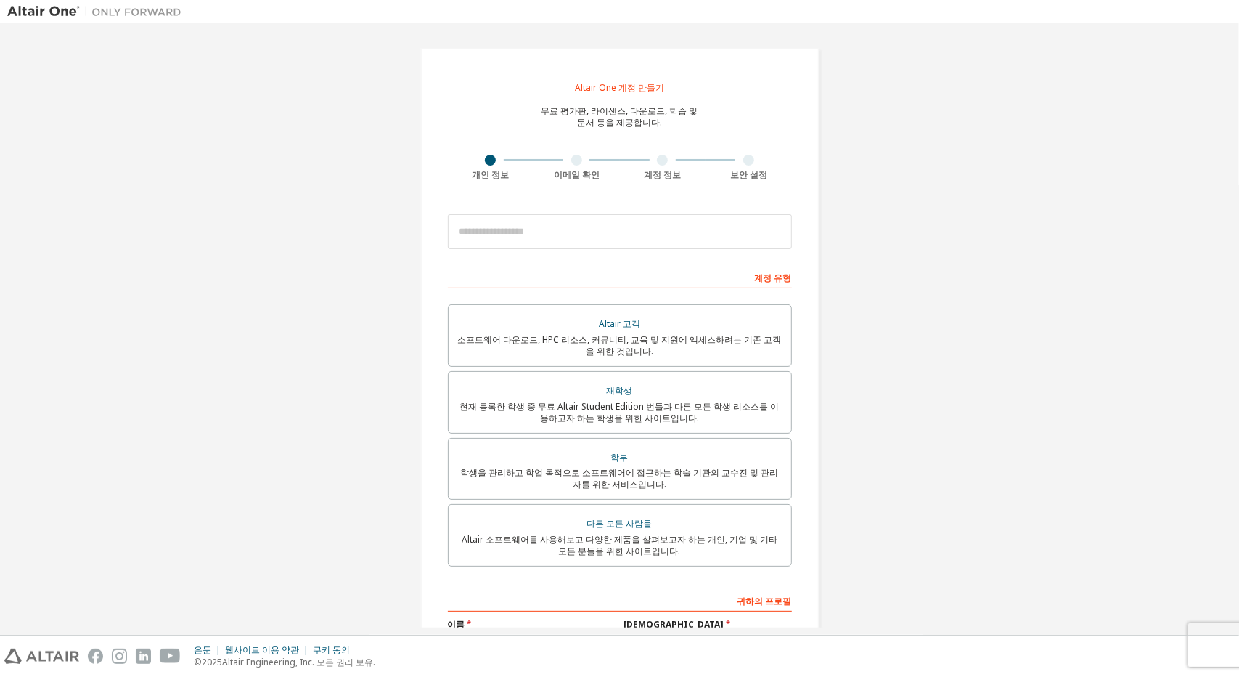
scroll to position [178, 0]
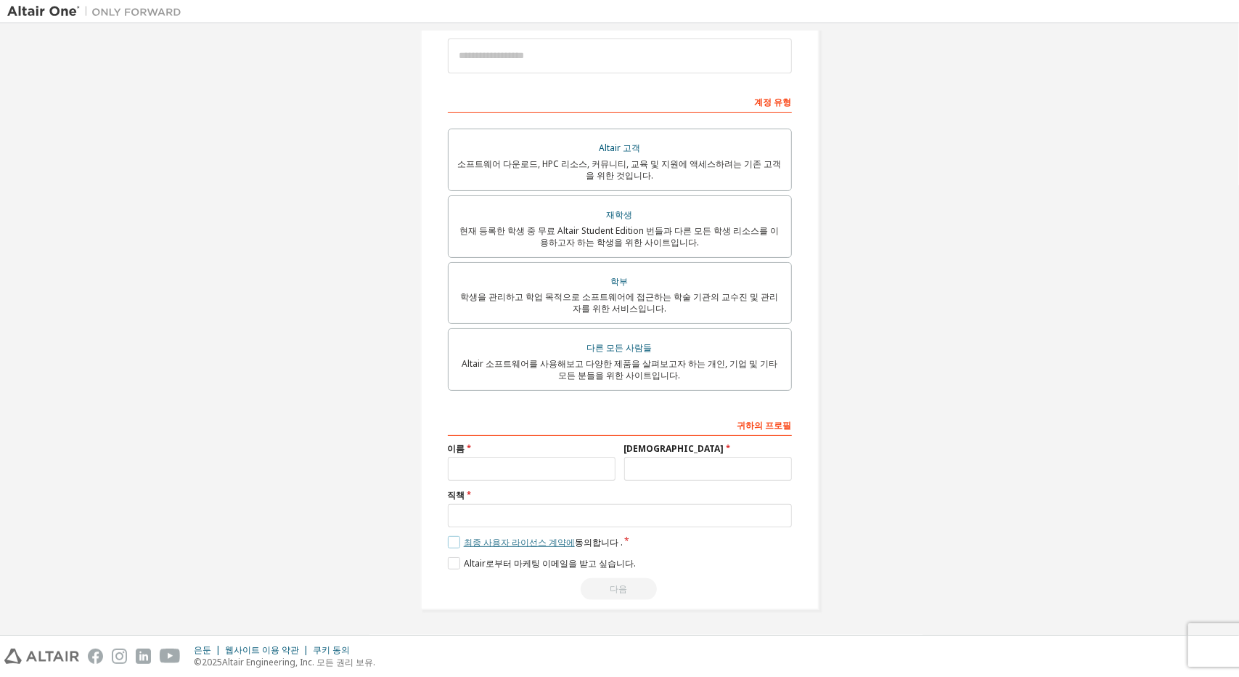
click at [525, 544] on font "최종 사용자 라이선스 계약에" at bounding box center [519, 542] width 111 height 12
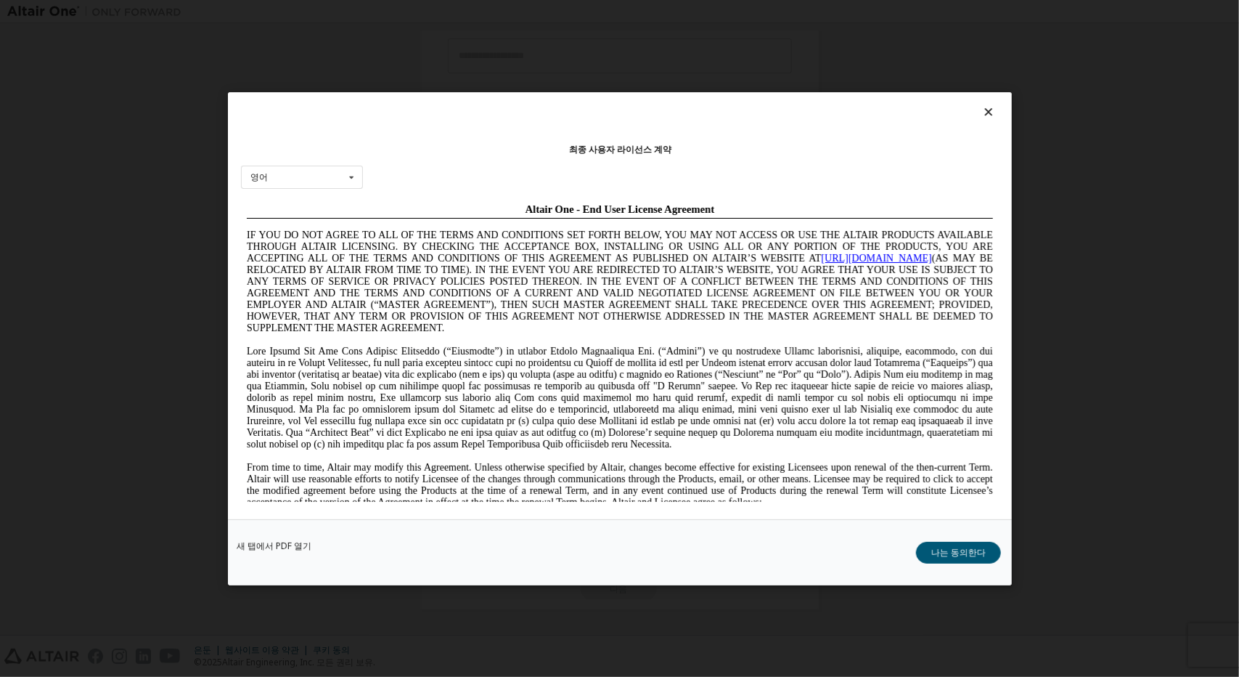
scroll to position [0, 0]
click at [981, 548] on font "나는 동의한다" at bounding box center [958, 551] width 54 height 12
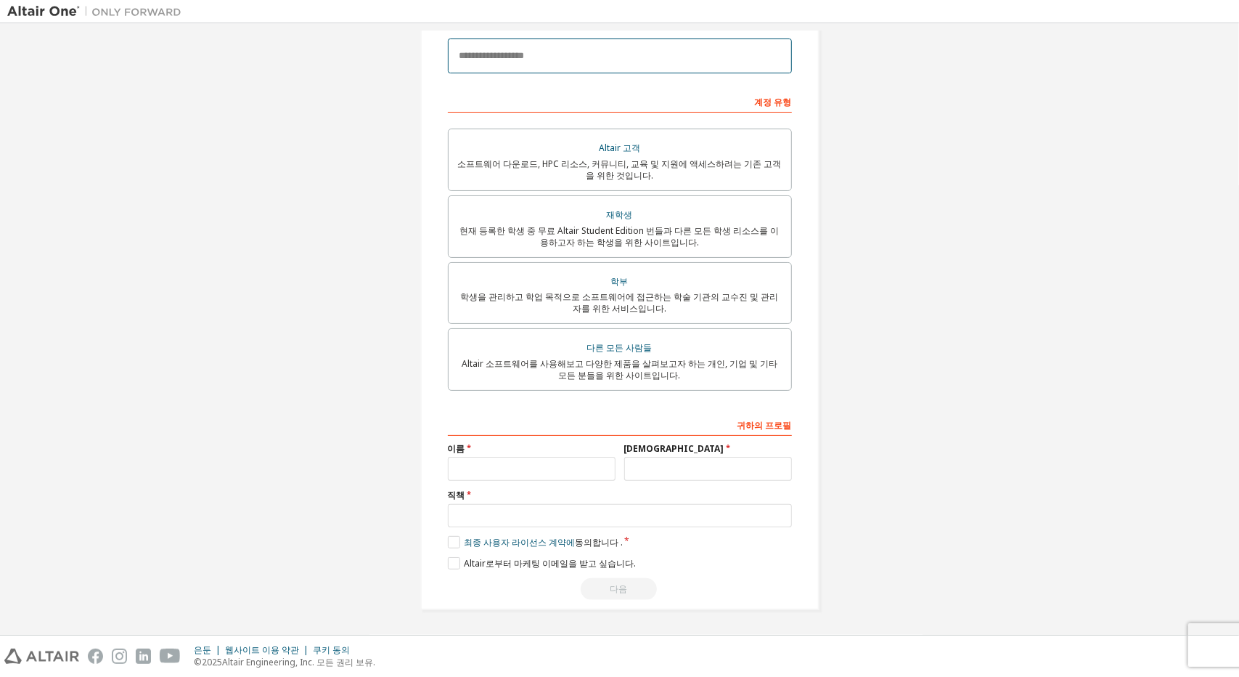
click at [574, 56] on input "email" at bounding box center [620, 55] width 344 height 35
type input "**********"
click at [541, 467] on input "text" at bounding box center [532, 469] width 168 height 24
type input "*"
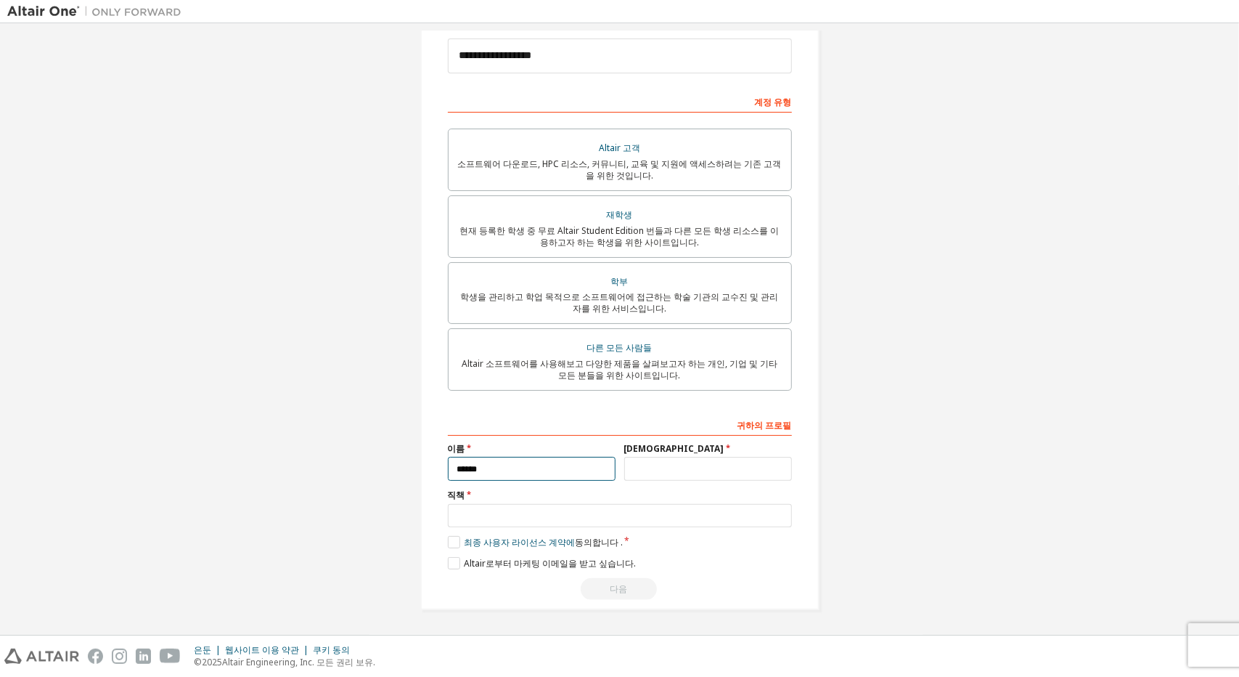
type input "******"
click at [658, 472] on input "text" at bounding box center [708, 469] width 168 height 24
type input "****"
click at [616, 516] on input "text" at bounding box center [620, 516] width 344 height 24
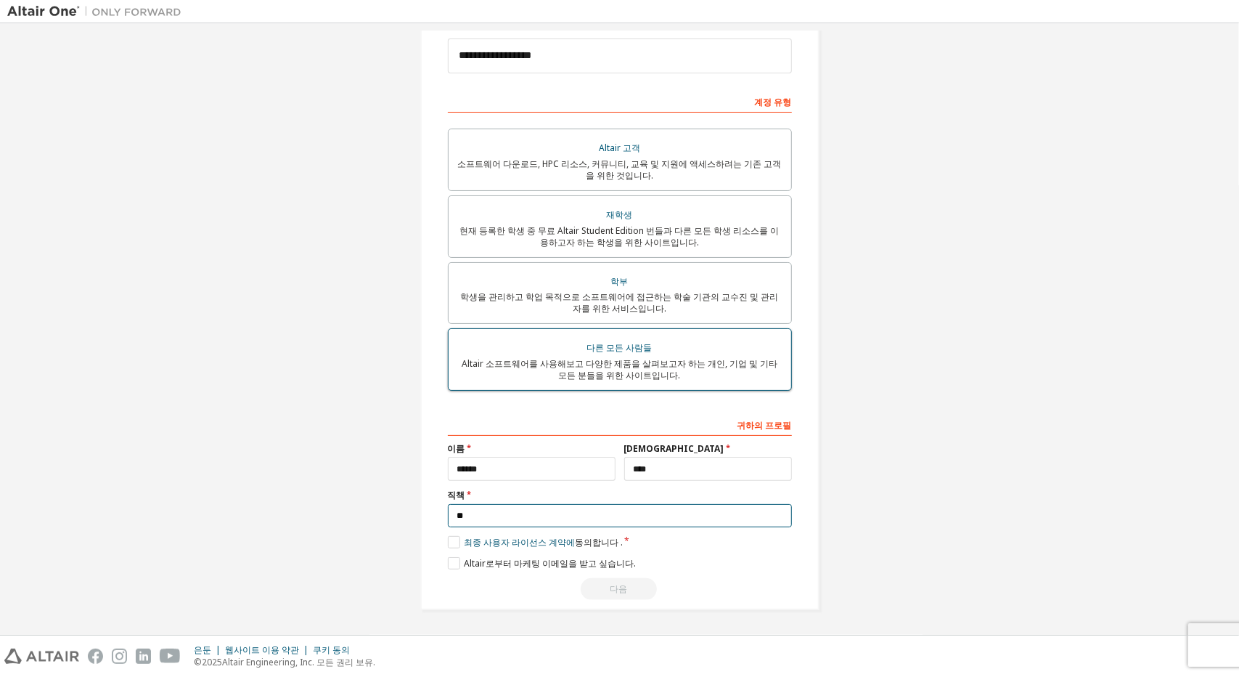
type input "**"
click at [679, 348] on div "다른 모든 사람들" at bounding box center [619, 348] width 325 height 20
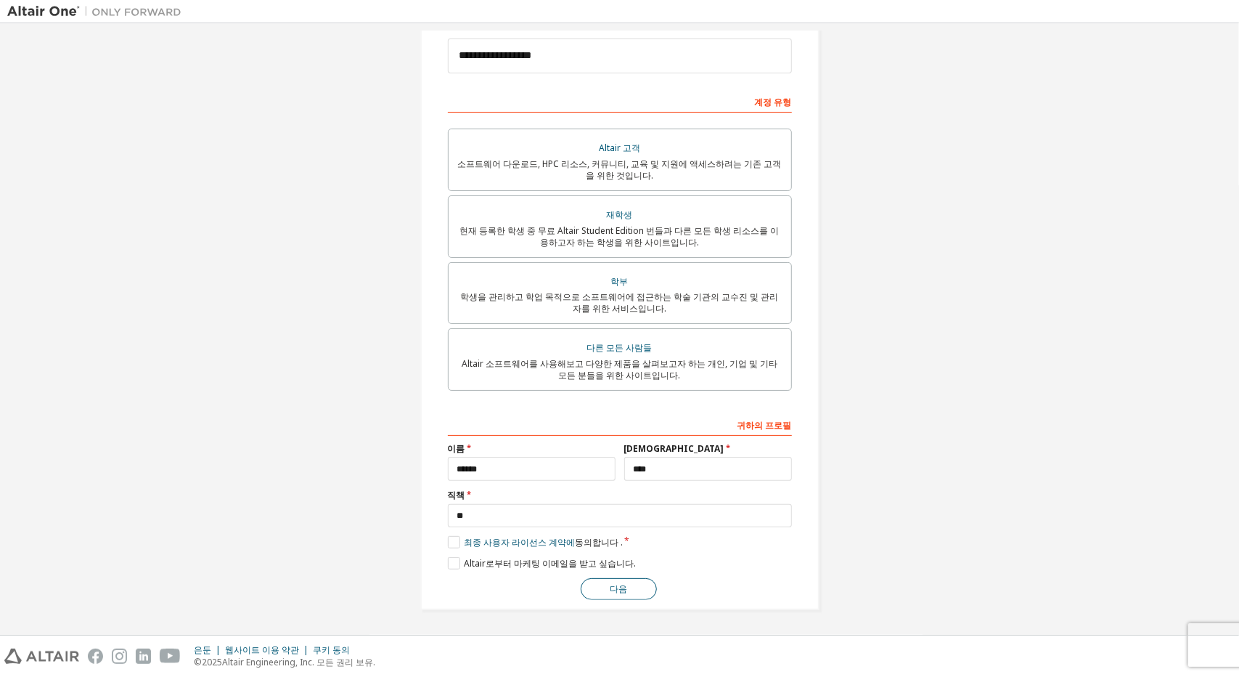
click at [605, 586] on button "다음" at bounding box center [619, 589] width 76 height 22
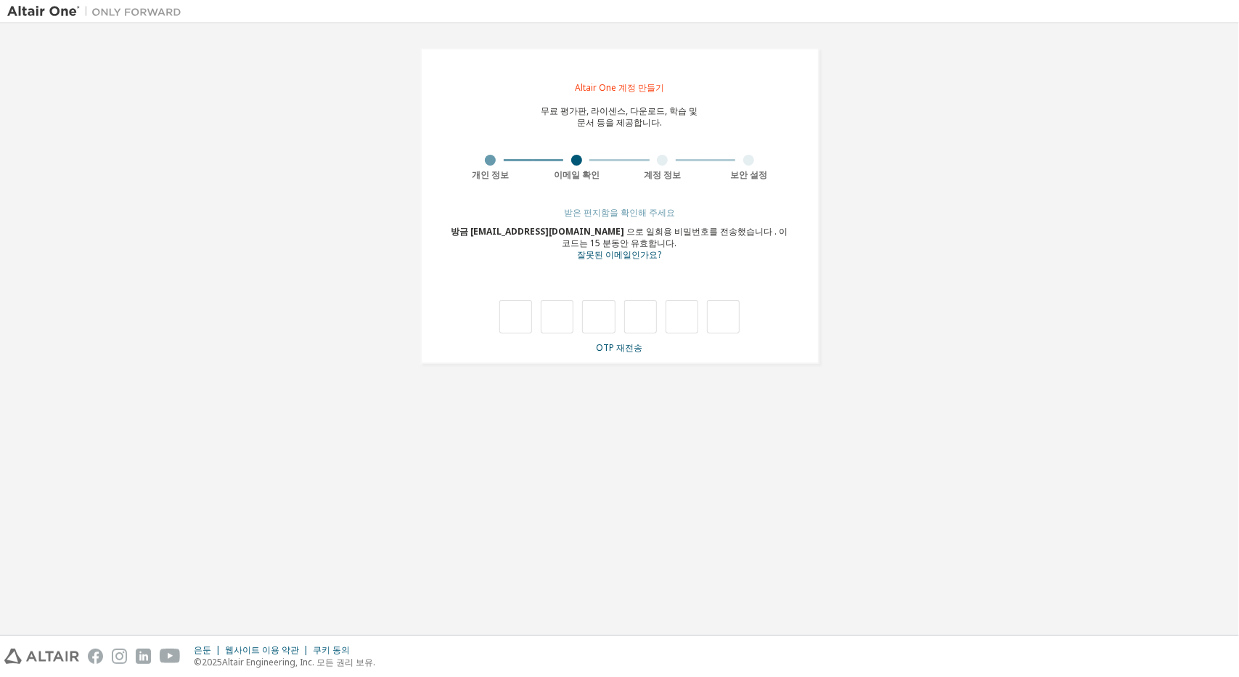
type input "*"
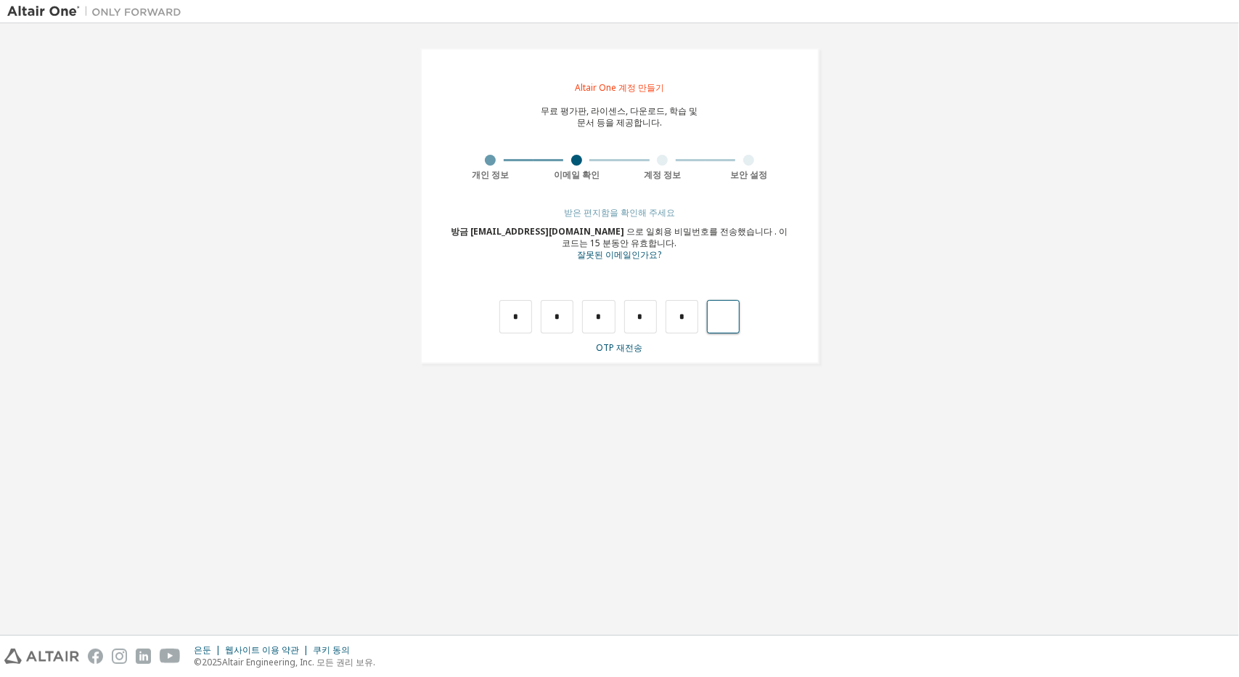
type input "*"
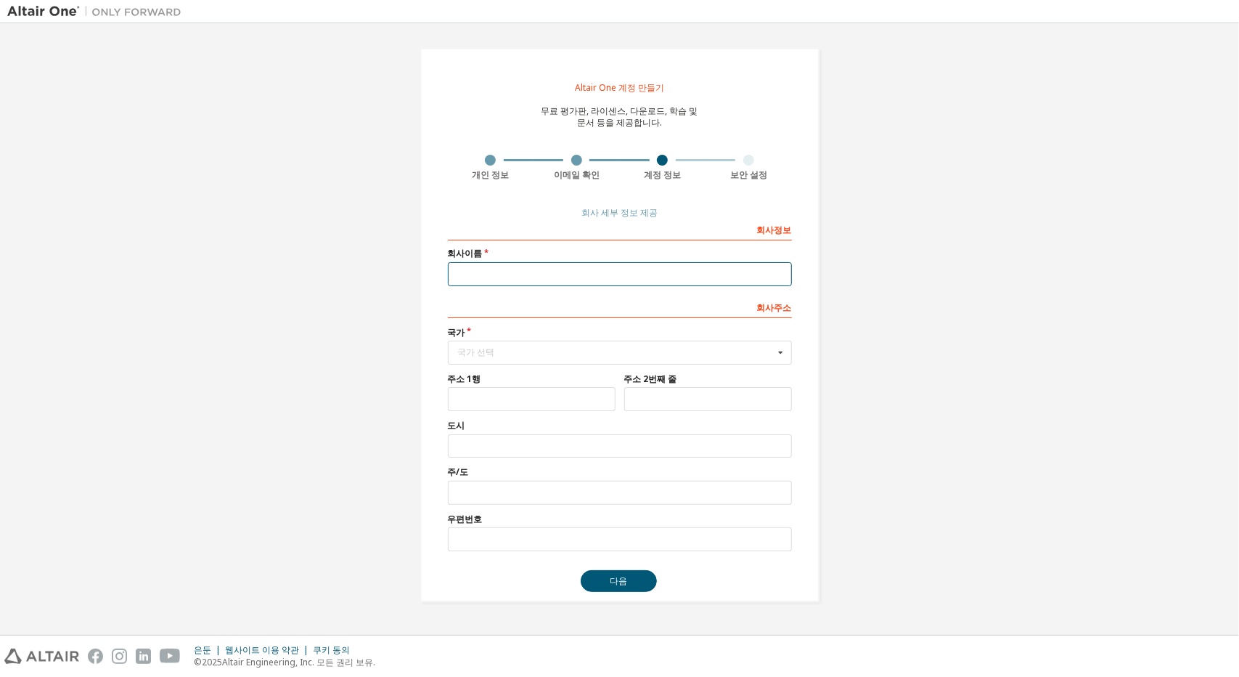
click at [703, 263] on input "text" at bounding box center [620, 274] width 344 height 24
type input "*"
click at [525, 270] on input "text" at bounding box center [620, 274] width 344 height 24
paste input "**********"
type input "**********"
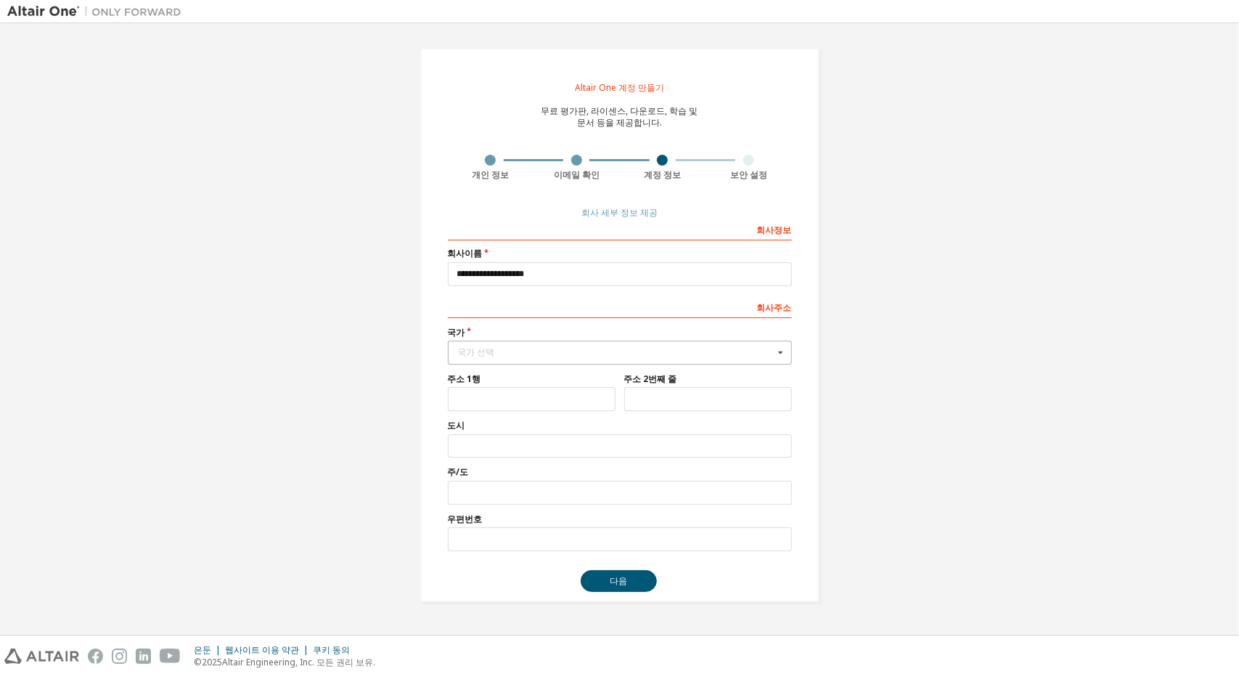
click at [512, 354] on div "국가 선택" at bounding box center [616, 352] width 316 height 9
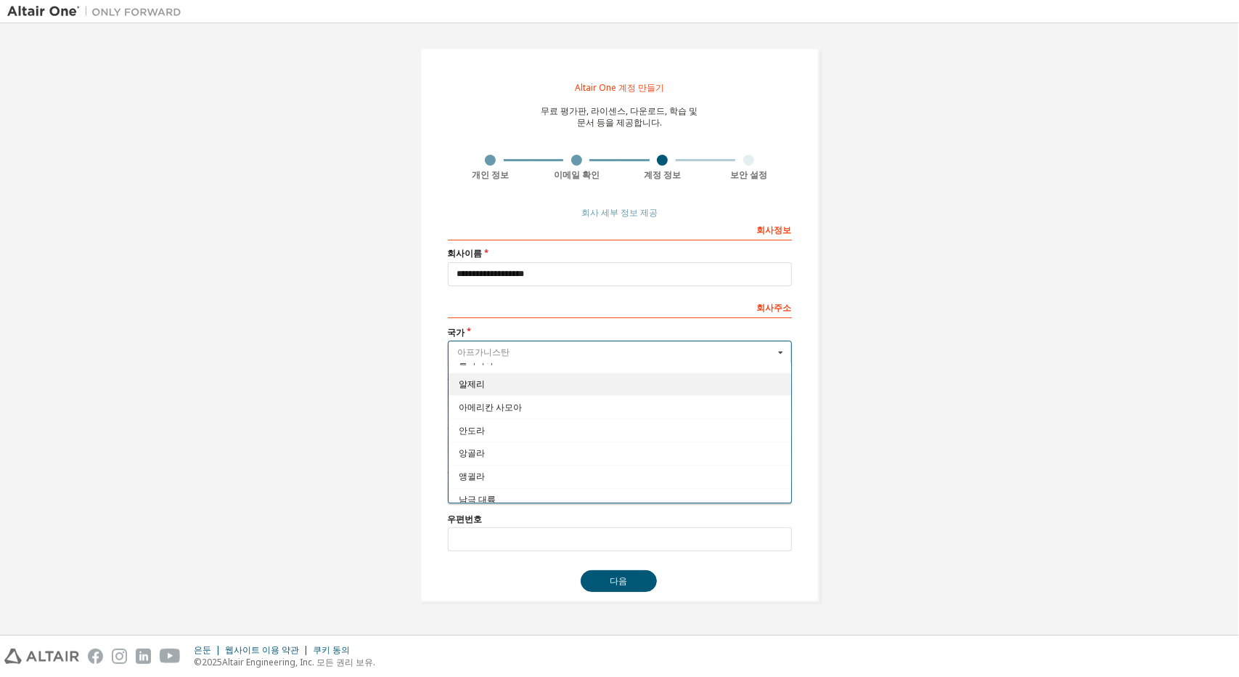
scroll to position [145, 0]
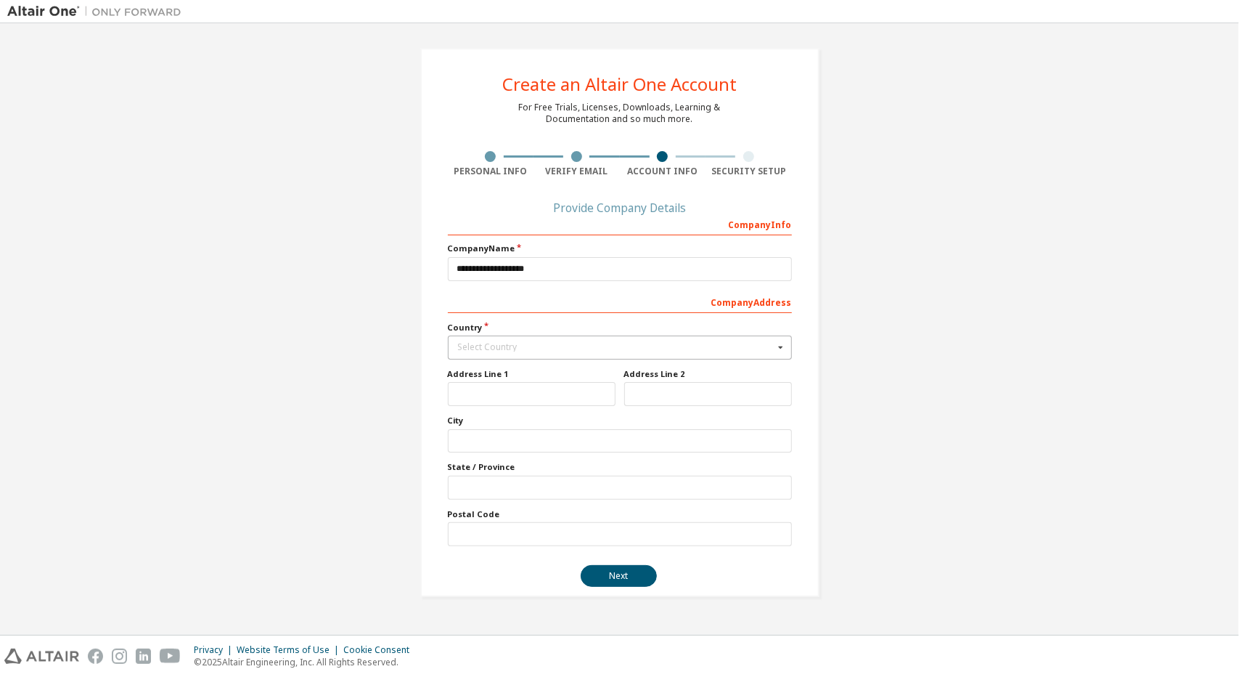
click at [565, 349] on div "Select Country" at bounding box center [616, 347] width 316 height 9
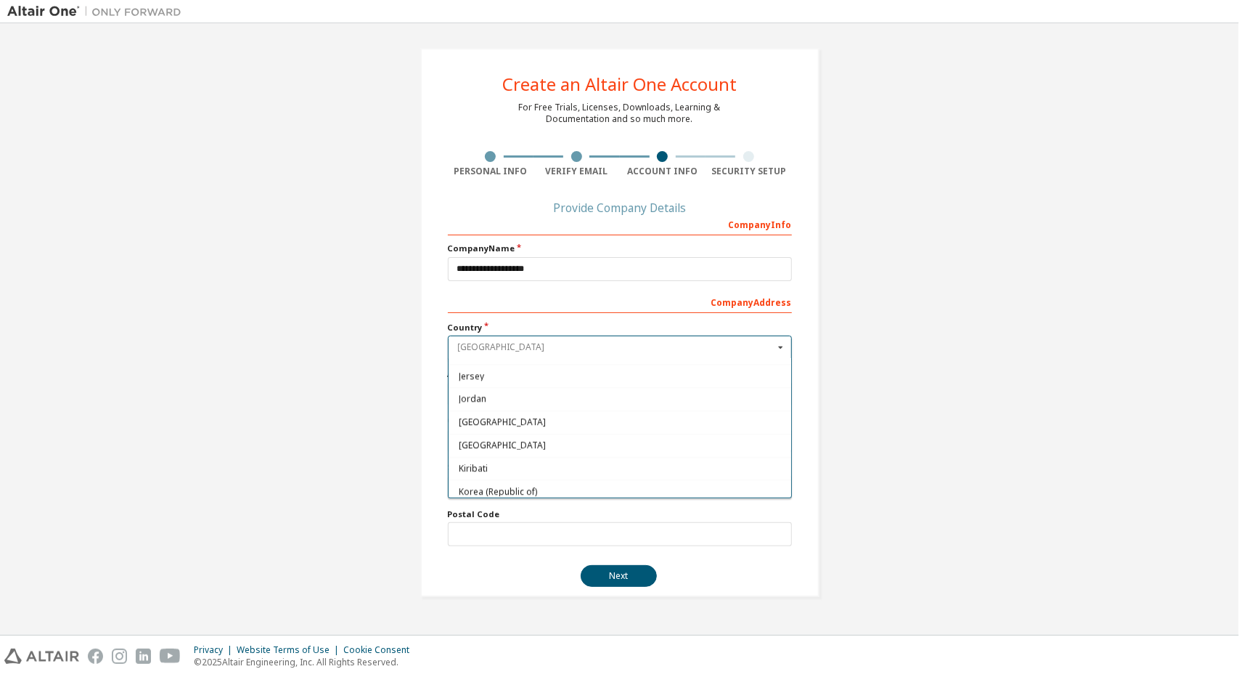
scroll to position [2468, 0]
click at [519, 510] on span "Korea (Republic of)" at bounding box center [619, 514] width 323 height 9
type input "***"
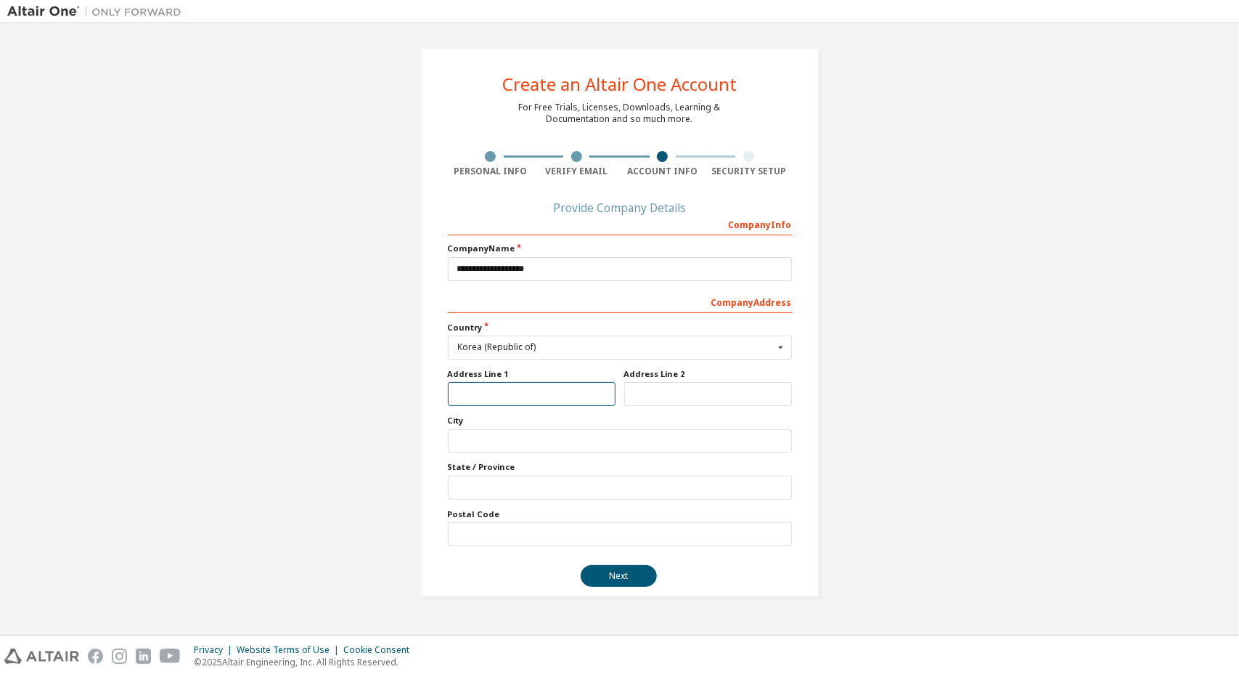
click at [513, 389] on input "text" at bounding box center [532, 394] width 168 height 24
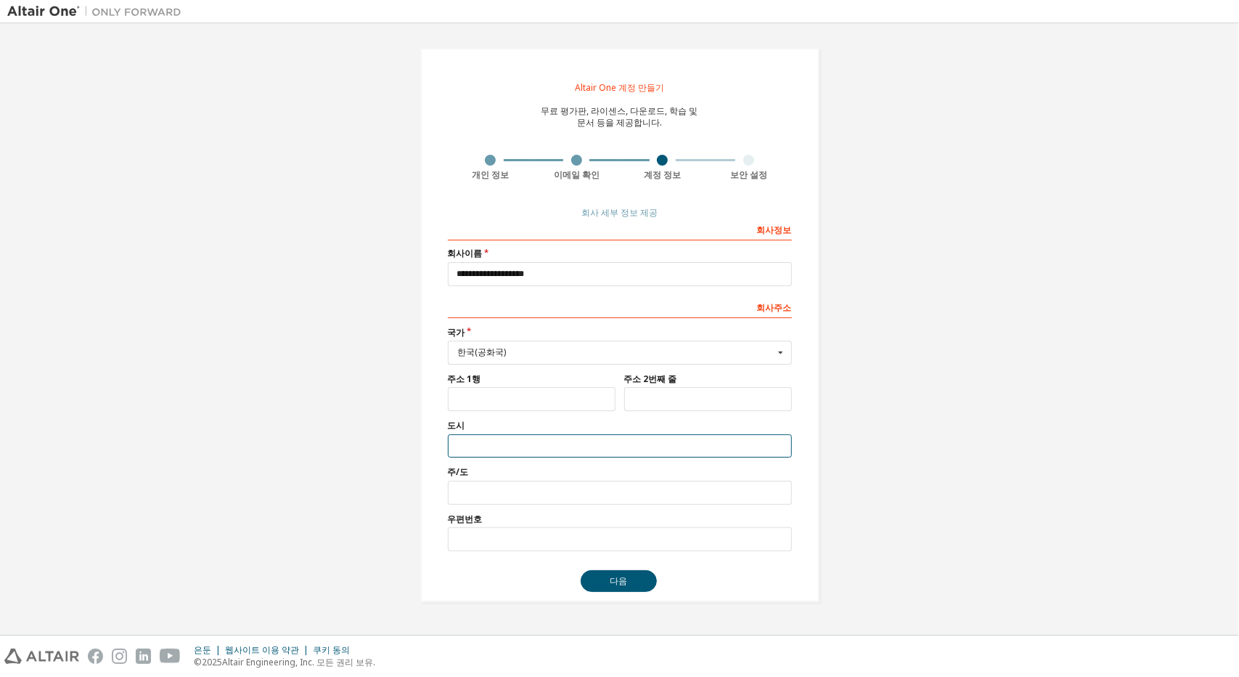
click at [561, 454] on input "text" at bounding box center [620, 446] width 344 height 24
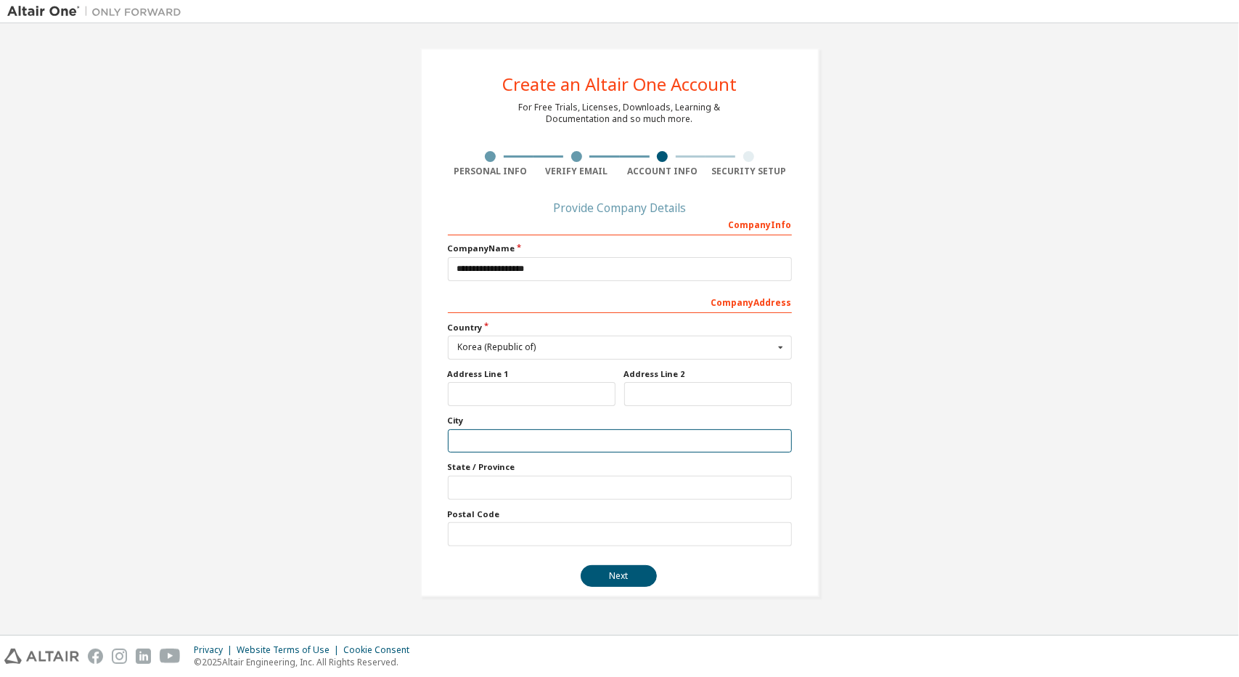
click at [528, 441] on input "text" at bounding box center [620, 441] width 344 height 24
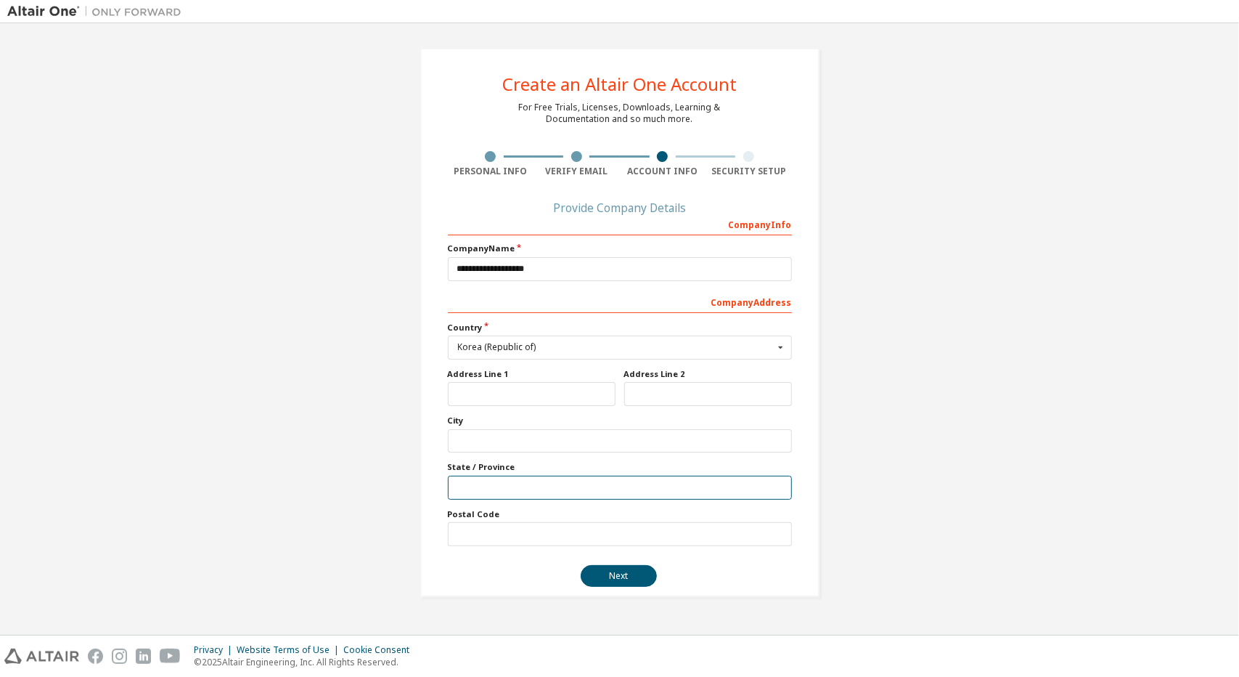
click at [547, 491] on input "text" at bounding box center [620, 487] width 344 height 24
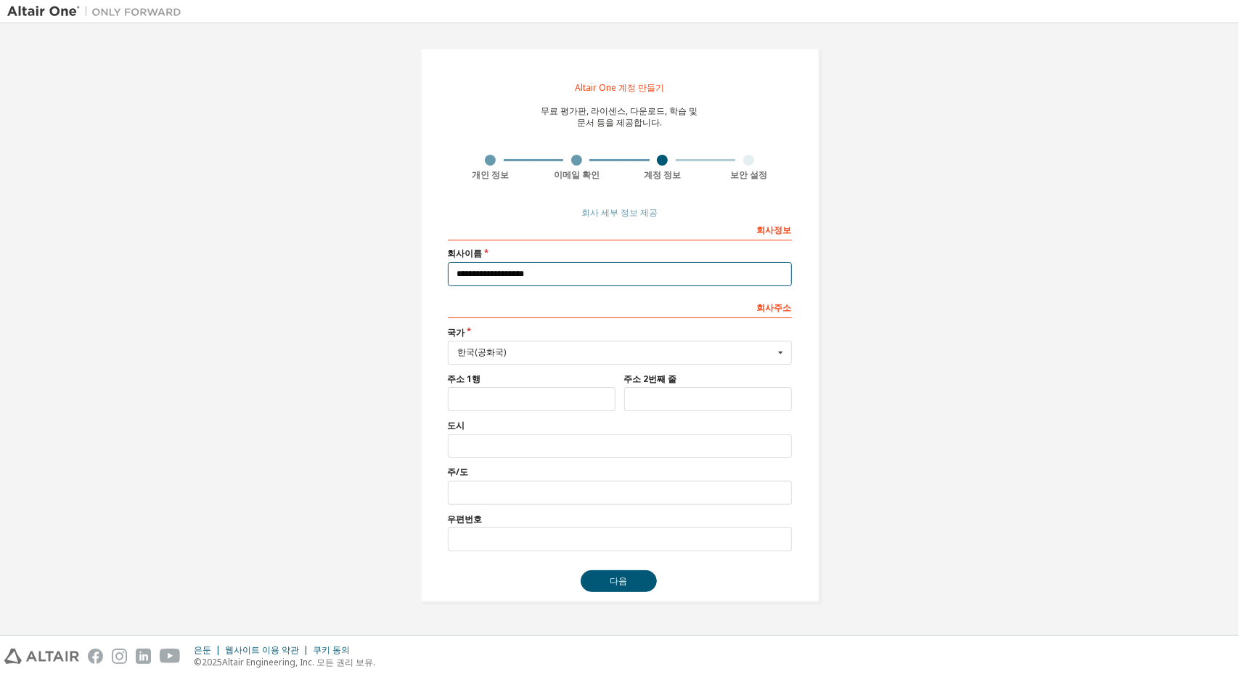
drag, startPoint x: 585, startPoint y: 269, endPoint x: 405, endPoint y: 275, distance: 180.1
click at [405, 275] on div "**********" at bounding box center [620, 324] width 434 height 589
click at [44, 9] on img at bounding box center [97, 11] width 181 height 15
click at [51, 11] on img at bounding box center [97, 11] width 181 height 15
click at [81, 7] on img at bounding box center [97, 11] width 181 height 15
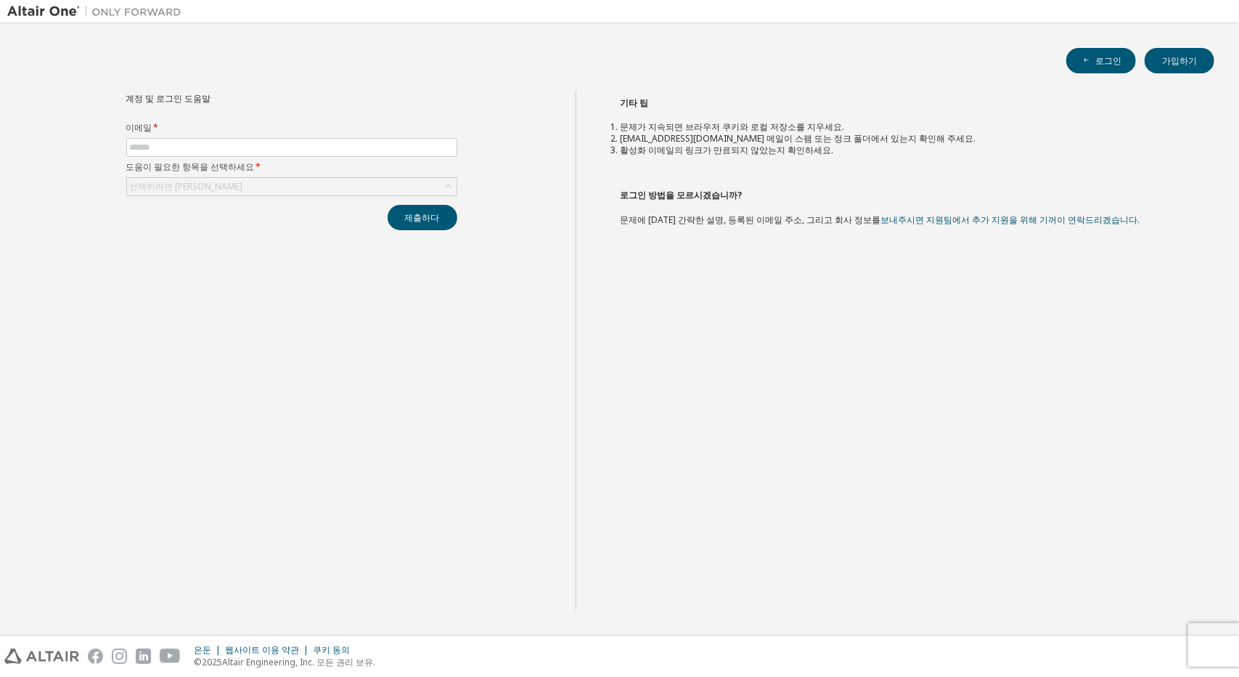
click at [57, 12] on img at bounding box center [97, 11] width 181 height 15
